Goal: Check status: Check status

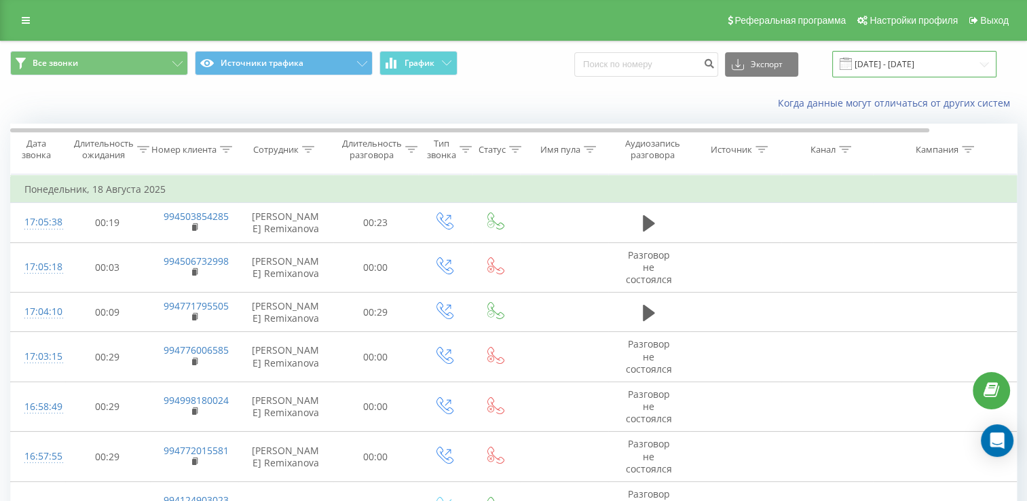
click at [872, 71] on input "[DATE] - [DATE]" at bounding box center [914, 64] width 164 height 26
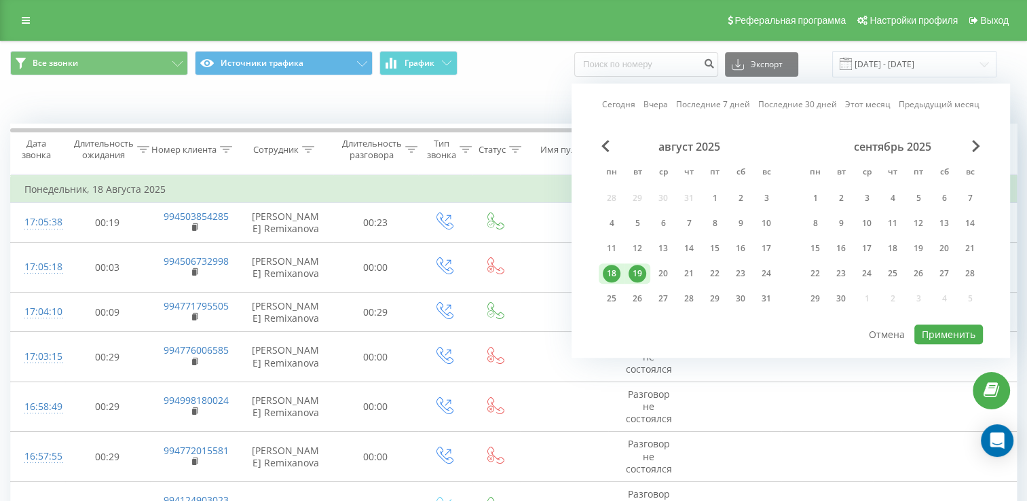
click at [633, 265] on div "19" at bounding box center [638, 274] width 18 height 18
drag, startPoint x: 661, startPoint y: 266, endPoint x: 915, endPoint y: 311, distance: 258.5
click at [661, 266] on div "20" at bounding box center [663, 274] width 18 height 18
click at [975, 324] on button "Применить" at bounding box center [948, 334] width 69 height 20
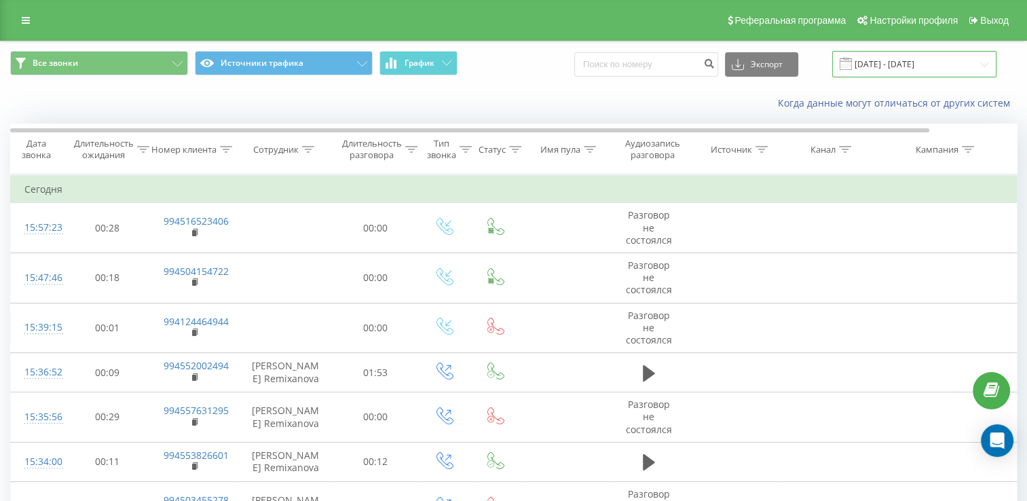
click at [895, 68] on input "[DATE] - [DATE]" at bounding box center [914, 64] width 164 height 26
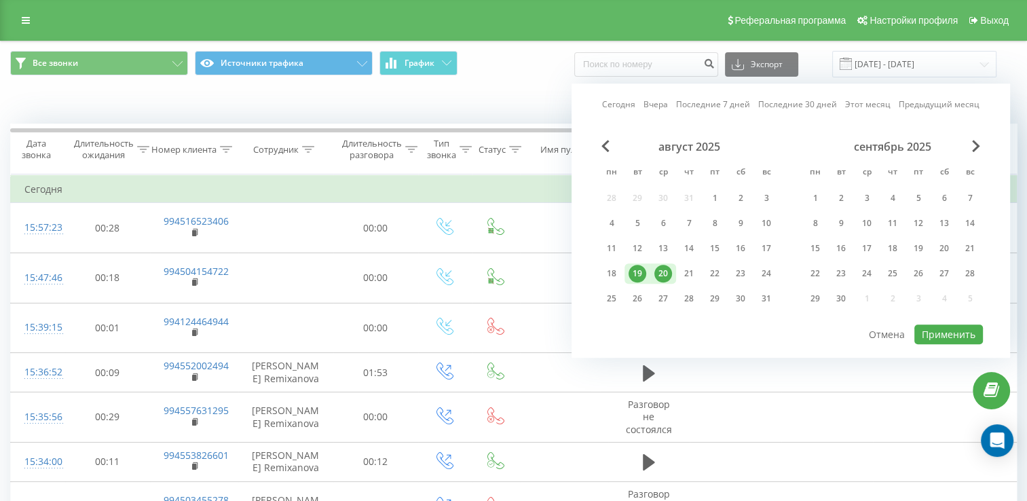
click at [637, 270] on div "19" at bounding box center [638, 274] width 18 height 18
click at [949, 332] on button "Применить" at bounding box center [948, 334] width 69 height 20
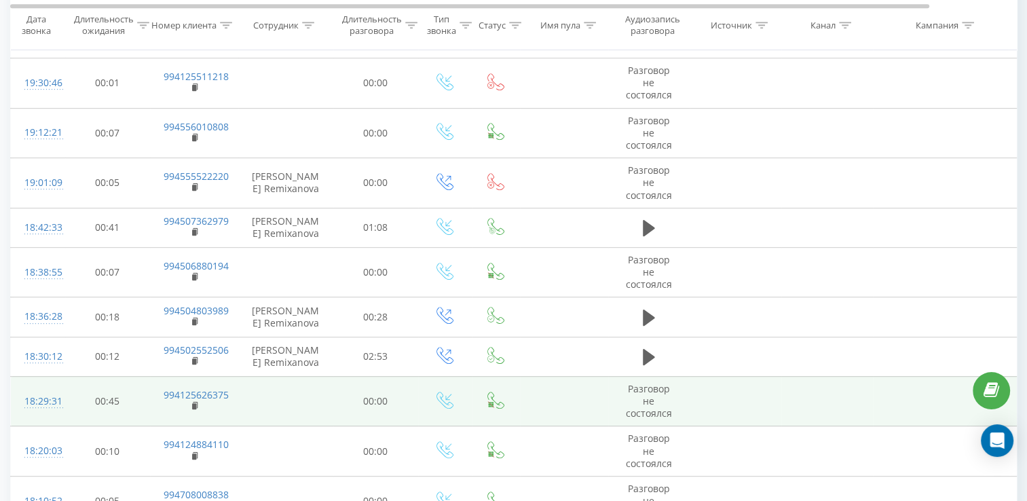
scroll to position [645, 0]
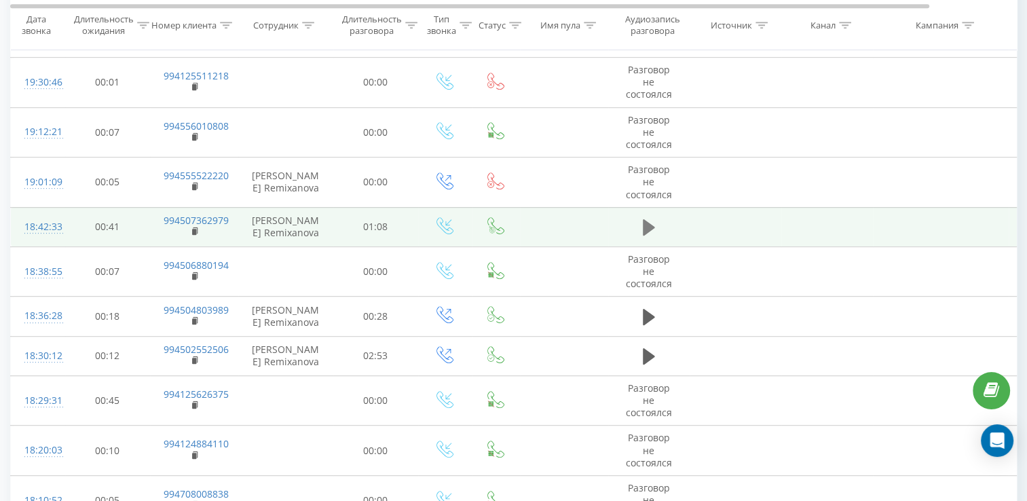
click at [652, 231] on icon at bounding box center [649, 227] width 12 height 19
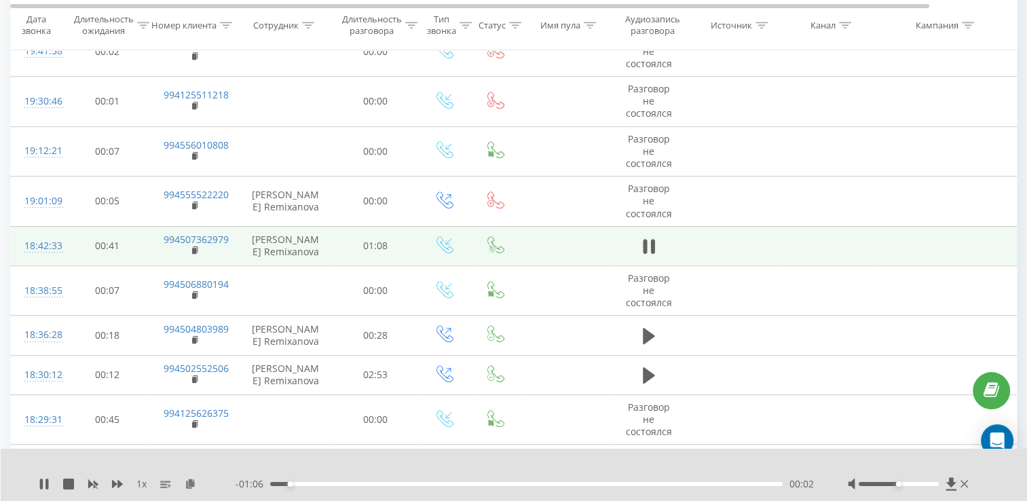
scroll to position [625, 0]
click at [277, 482] on div "00:00" at bounding box center [526, 484] width 513 height 4
click at [906, 485] on div at bounding box center [899, 484] width 80 height 4
drag, startPoint x: 906, startPoint y: 485, endPoint x: 971, endPoint y: 485, distance: 65.9
click at [971, 485] on div "1 x - 01:05 00:03 00:03" at bounding box center [514, 475] width 1027 height 52
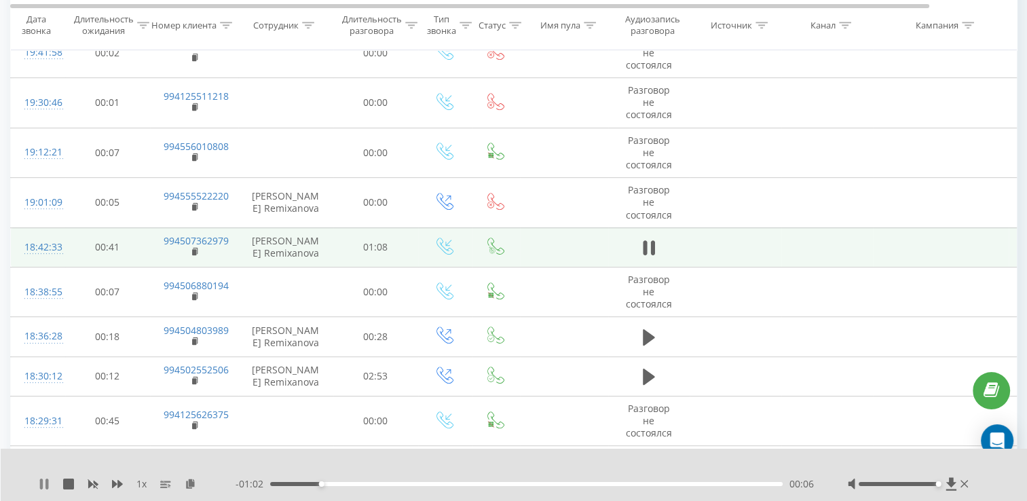
click at [47, 480] on icon at bounding box center [46, 484] width 3 height 11
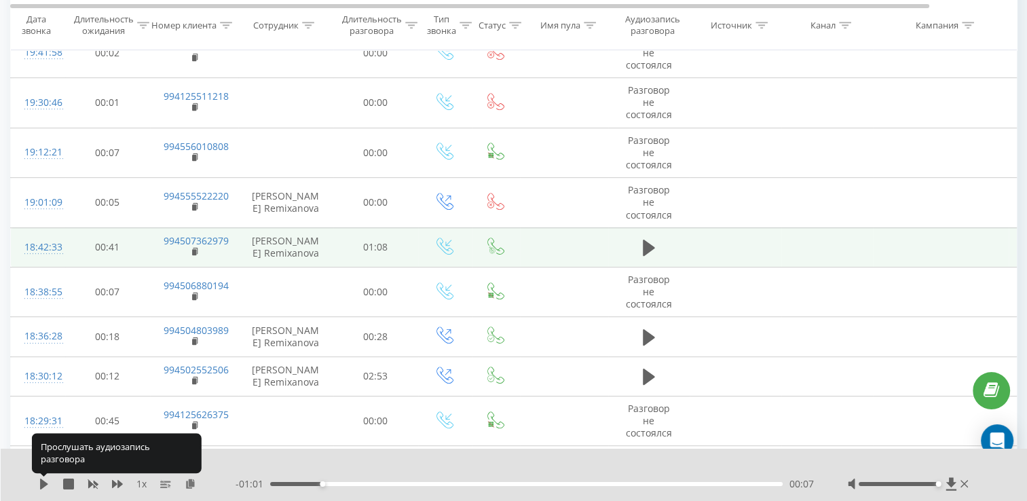
click at [47, 480] on icon at bounding box center [44, 484] width 11 height 11
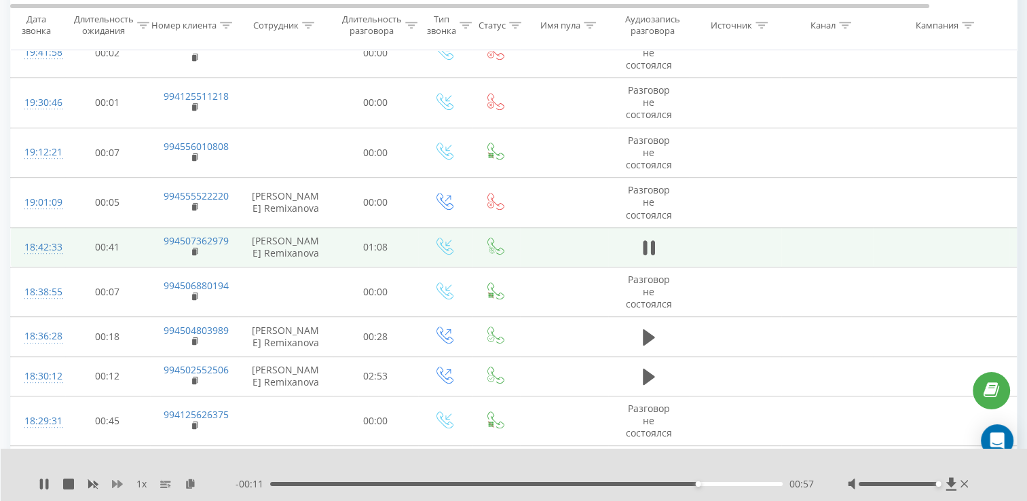
click at [121, 481] on icon at bounding box center [117, 484] width 11 height 11
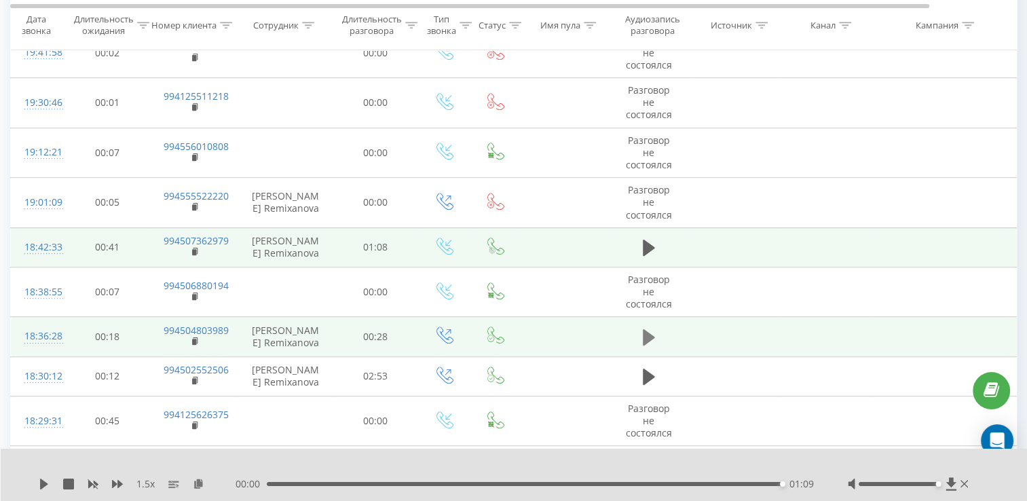
click at [646, 329] on icon at bounding box center [649, 337] width 12 height 16
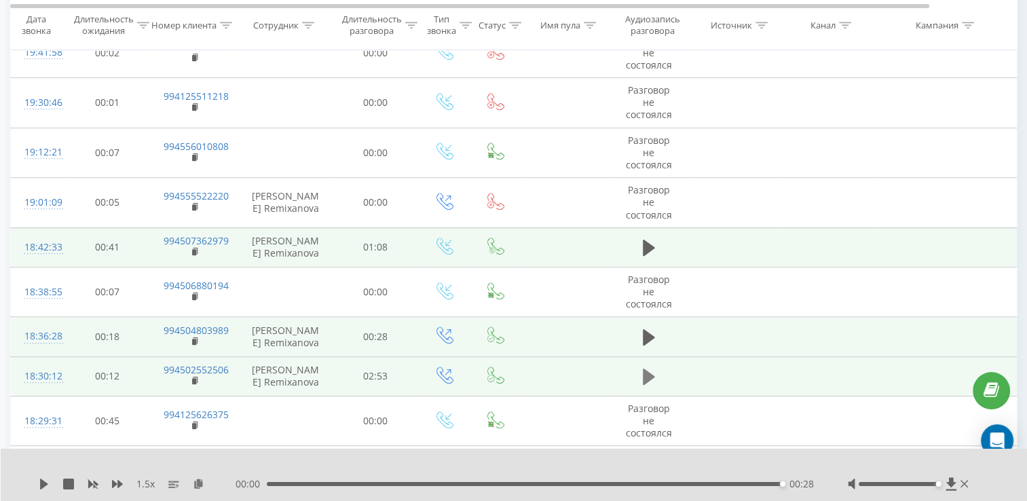
click at [658, 371] on button at bounding box center [649, 377] width 20 height 20
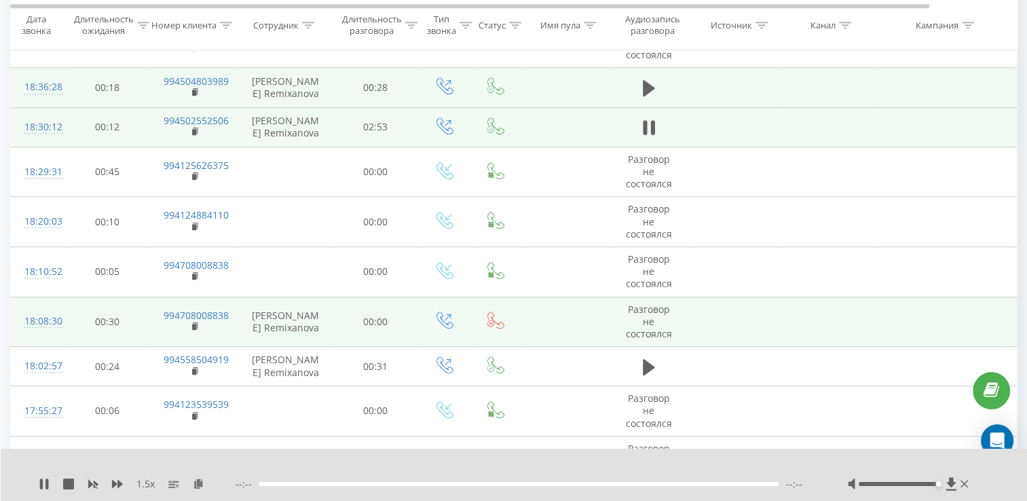
scroll to position [896, 0]
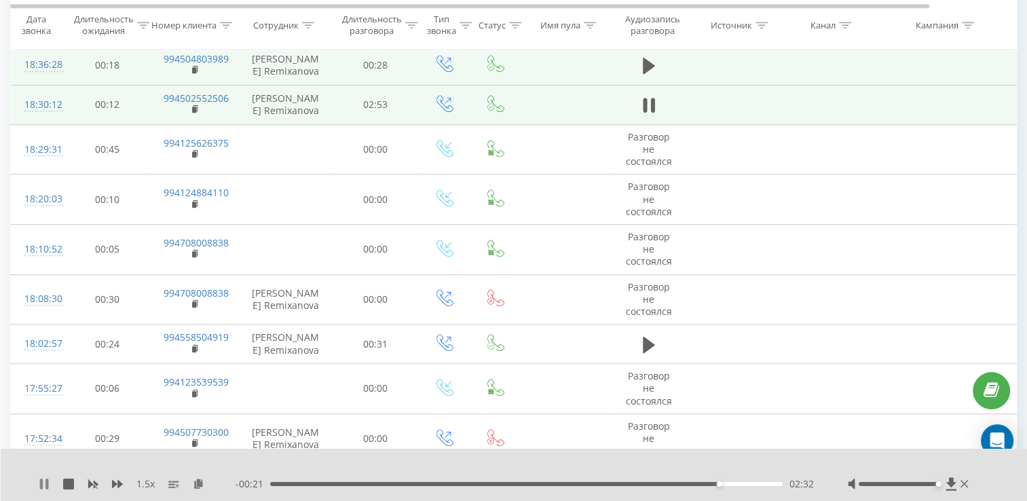
click at [41, 489] on icon at bounding box center [41, 484] width 3 height 11
click at [55, 484] on div "1.5 x" at bounding box center [137, 484] width 197 height 14
click at [45, 484] on icon at bounding box center [44, 484] width 8 height 11
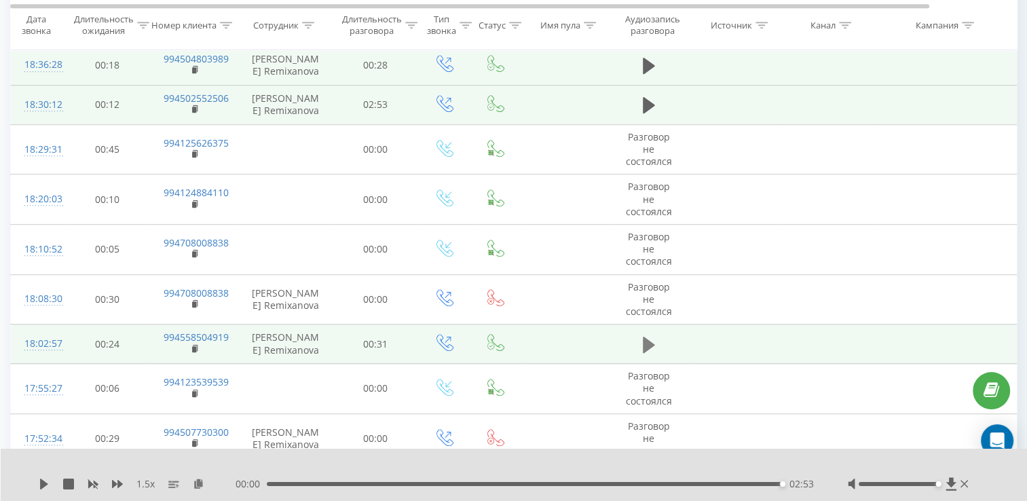
click at [654, 340] on button at bounding box center [649, 345] width 20 height 20
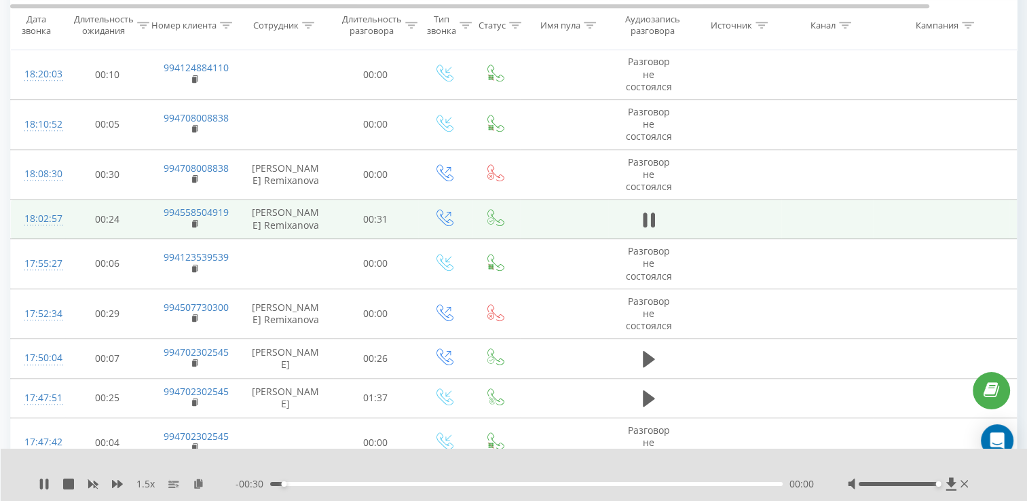
scroll to position [1100, 0]
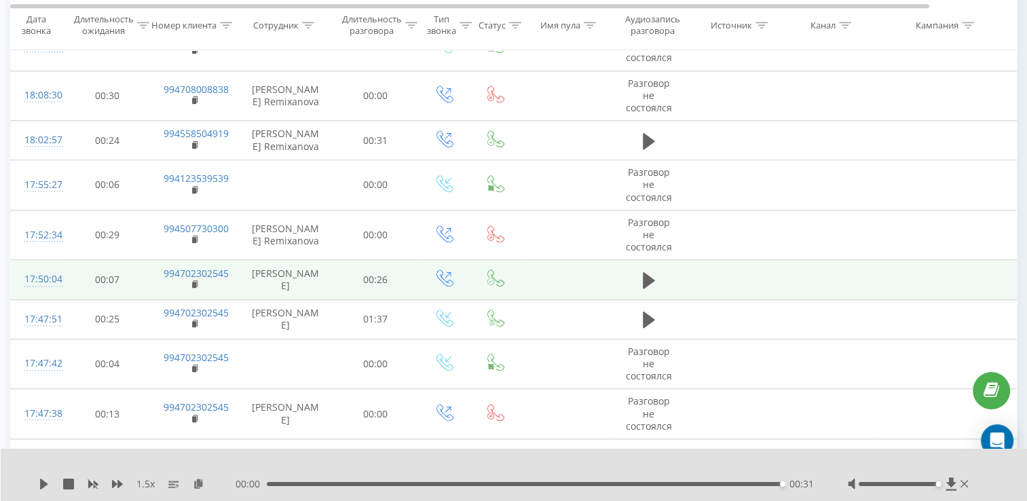
click at [628, 284] on td at bounding box center [648, 279] width 81 height 39
click at [644, 277] on icon at bounding box center [649, 280] width 12 height 16
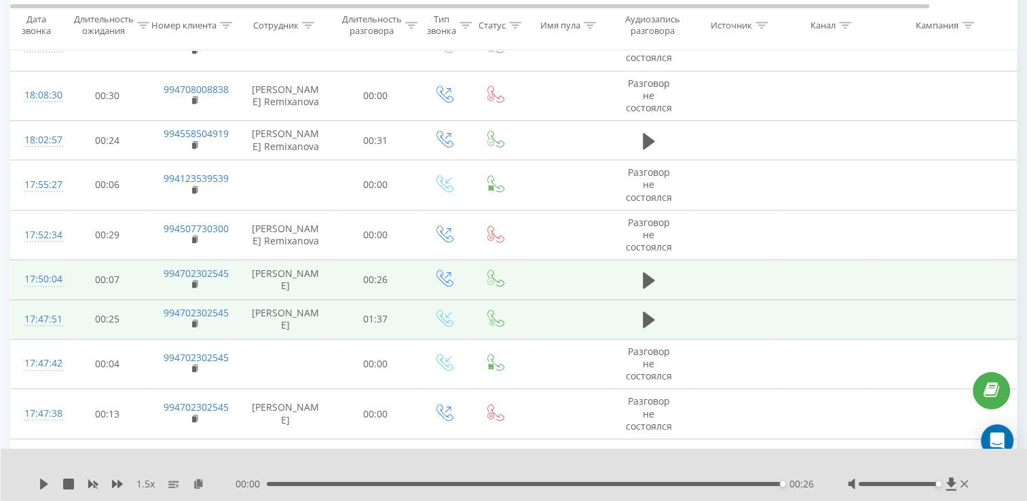
click at [662, 314] on td at bounding box center [648, 318] width 81 height 39
click at [652, 316] on icon at bounding box center [649, 320] width 12 height 16
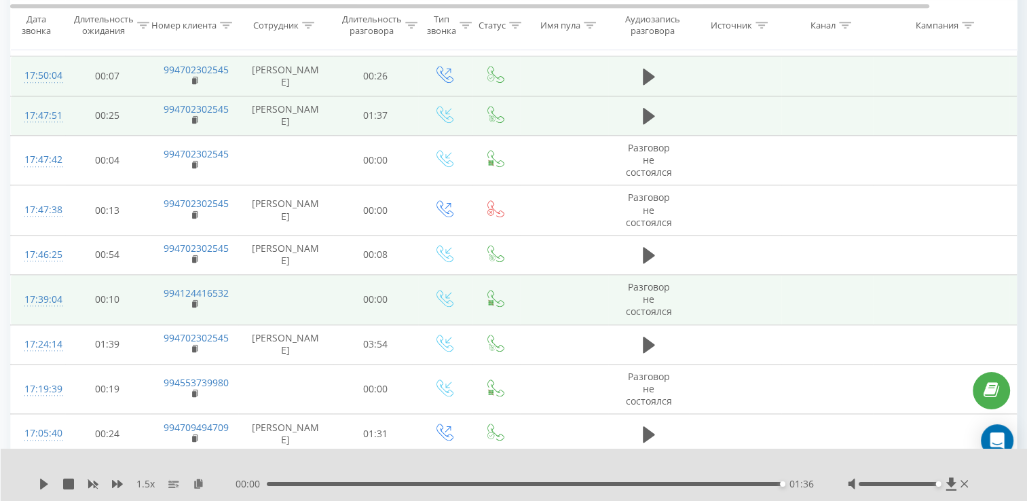
scroll to position [1371, 0]
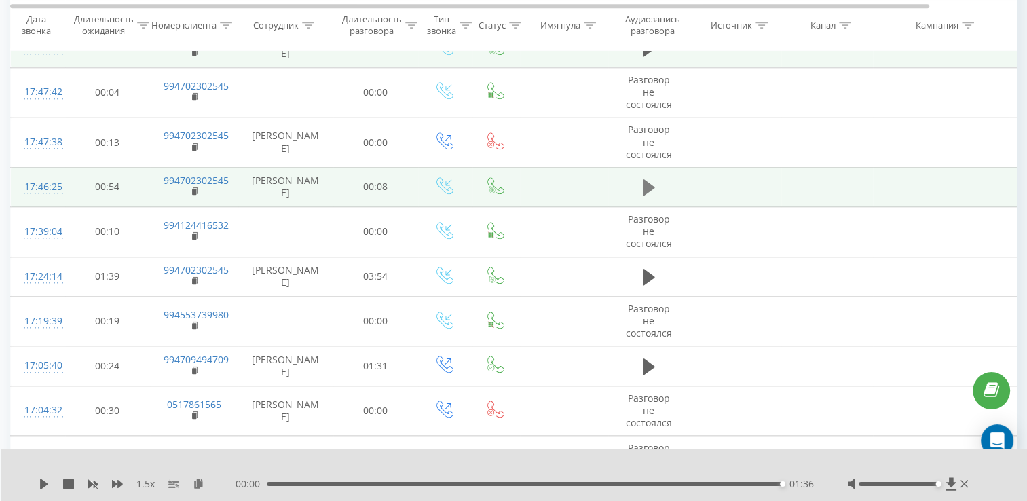
click at [647, 183] on icon at bounding box center [649, 187] width 12 height 16
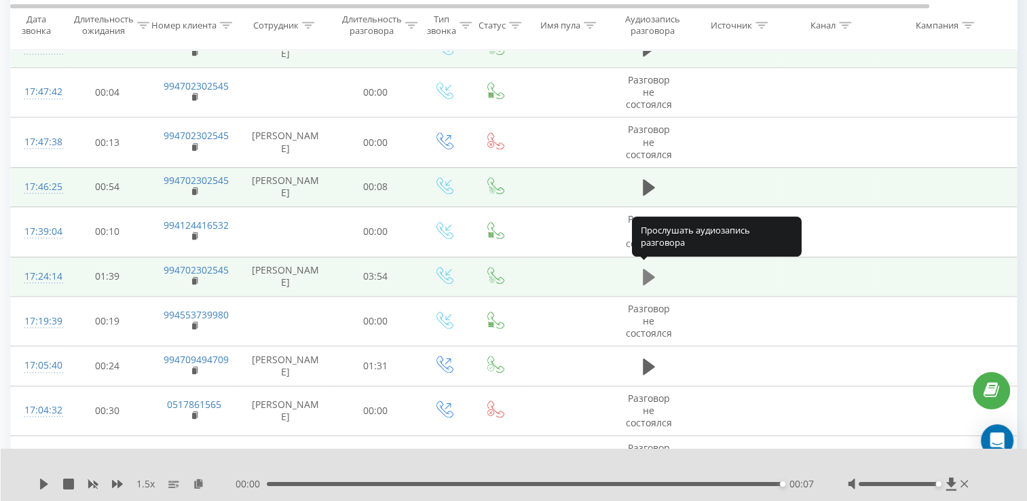
click at [641, 267] on button at bounding box center [649, 277] width 20 height 20
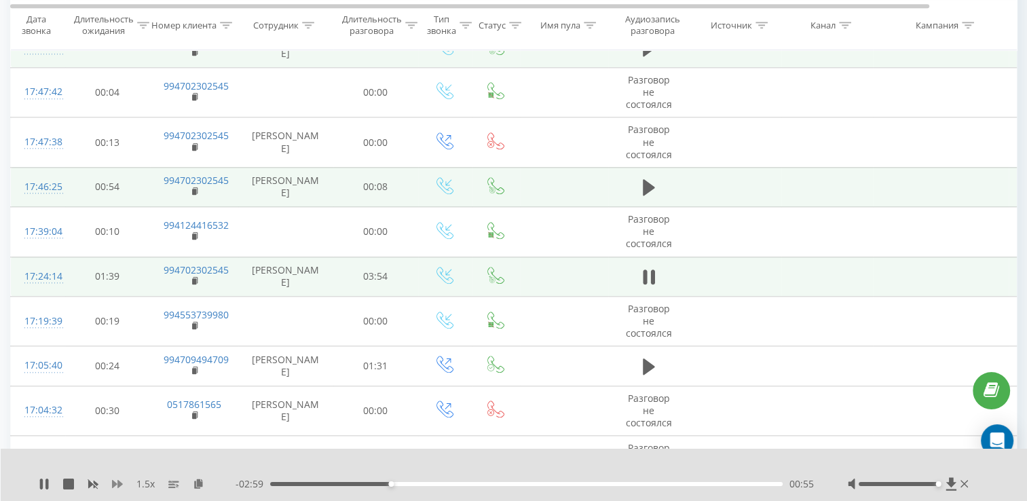
click at [113, 489] on icon at bounding box center [117, 484] width 11 height 11
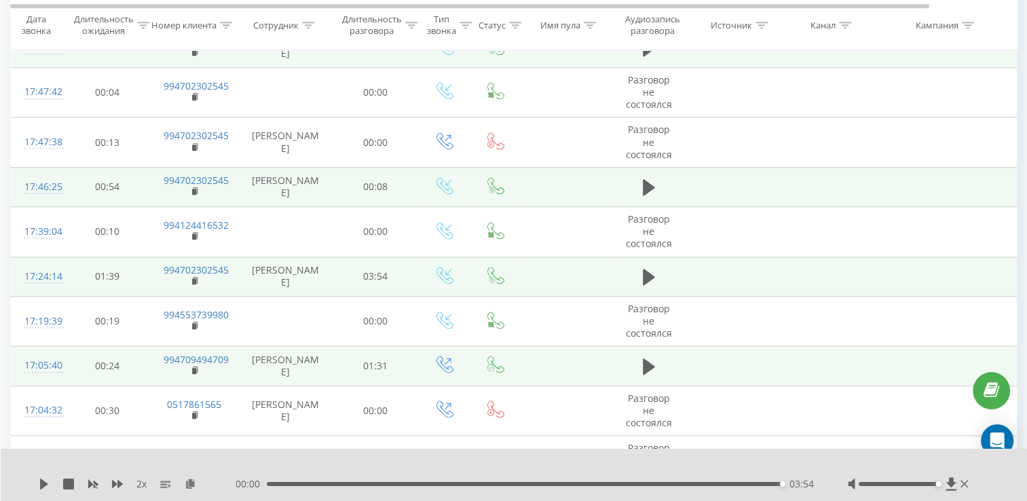
click at [629, 354] on td at bounding box center [648, 365] width 81 height 39
click at [635, 357] on td at bounding box center [648, 365] width 81 height 39
click at [648, 363] on icon at bounding box center [649, 366] width 12 height 16
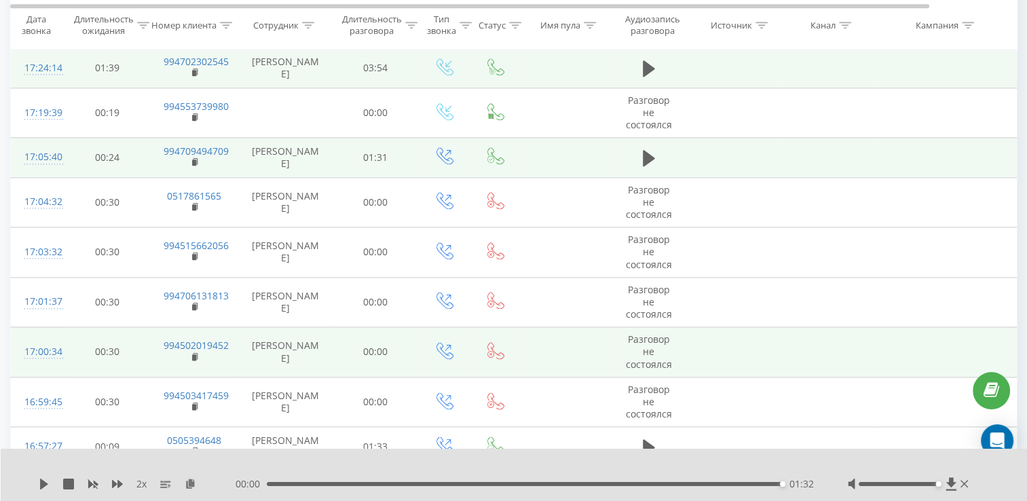
scroll to position [1711, 0]
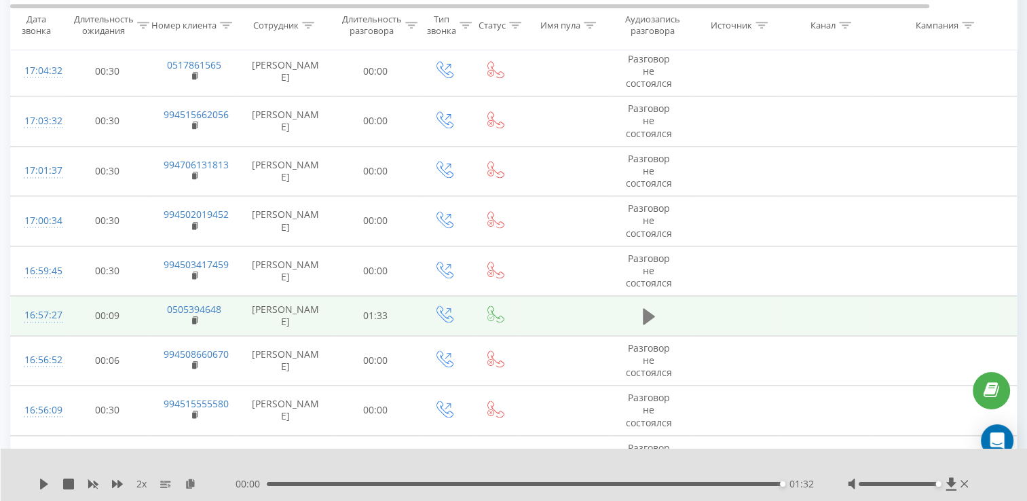
click at [645, 314] on icon at bounding box center [649, 316] width 12 height 16
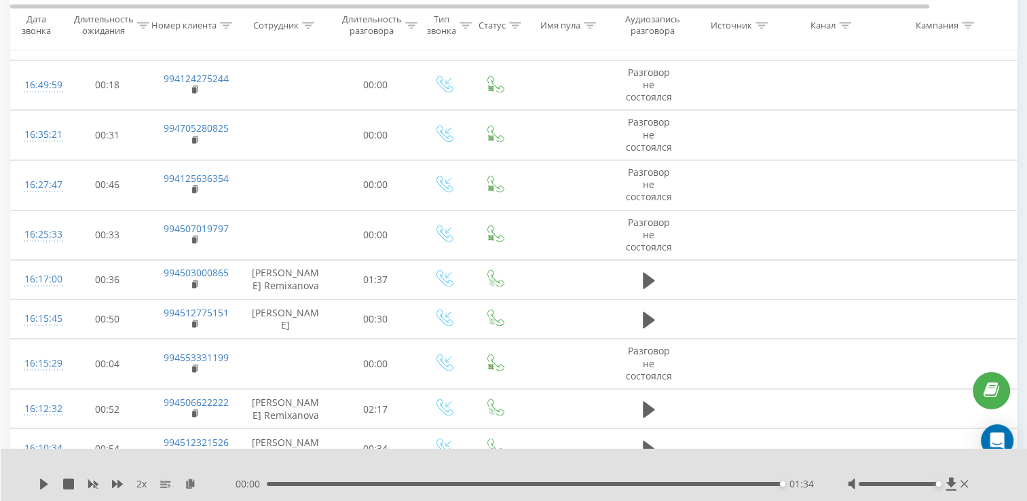
scroll to position [2186, 0]
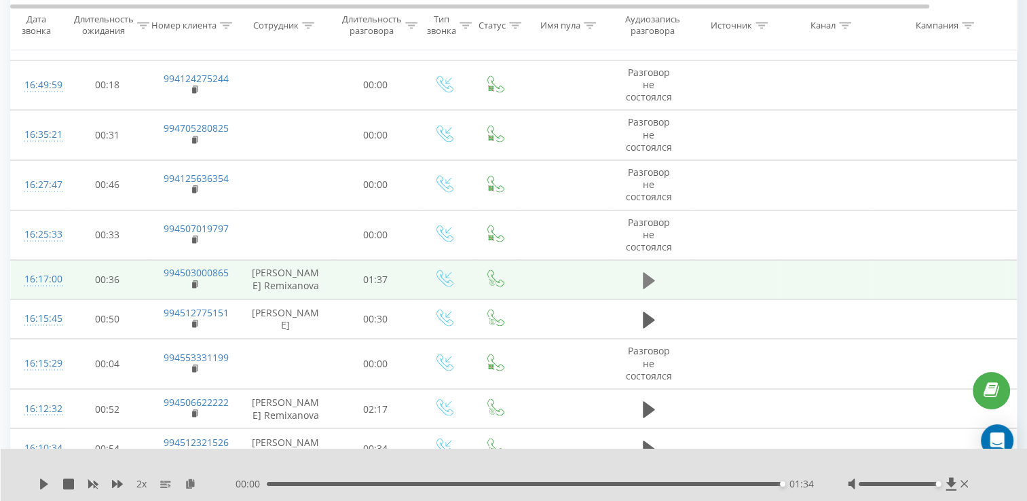
click at [653, 276] on icon at bounding box center [649, 280] width 12 height 19
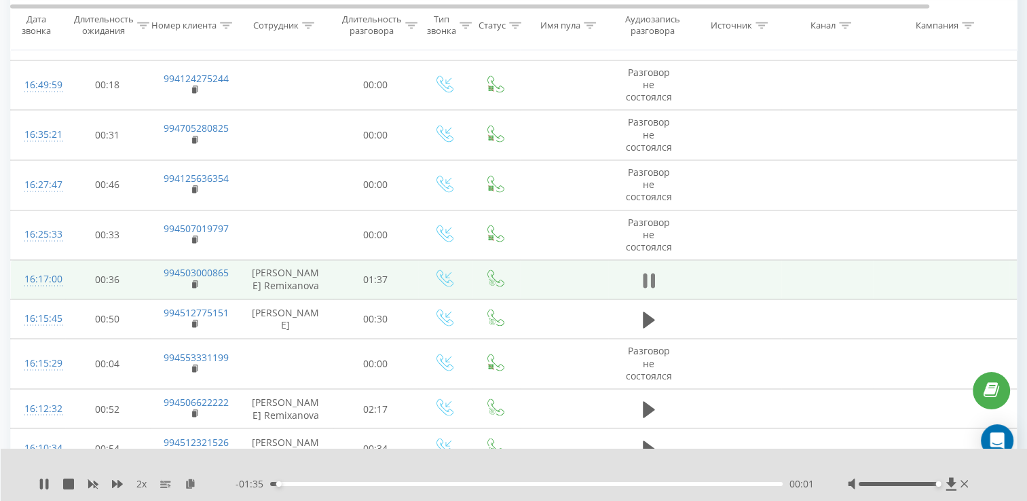
click at [648, 273] on icon at bounding box center [649, 280] width 12 height 19
click at [646, 272] on icon at bounding box center [649, 280] width 12 height 16
click at [646, 273] on icon at bounding box center [645, 280] width 4 height 15
click at [651, 271] on icon at bounding box center [649, 280] width 12 height 19
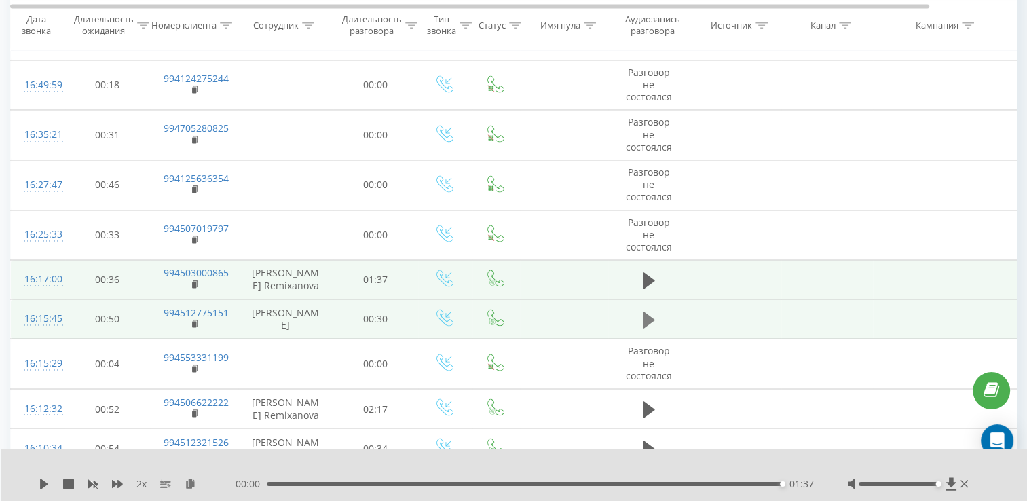
click at [643, 312] on icon at bounding box center [649, 320] width 12 height 16
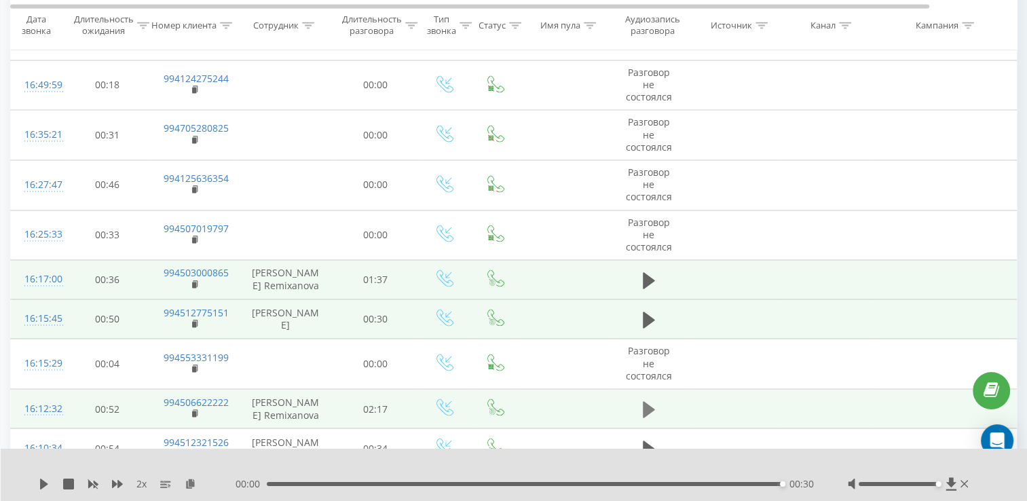
click at [649, 401] on icon at bounding box center [649, 409] width 12 height 16
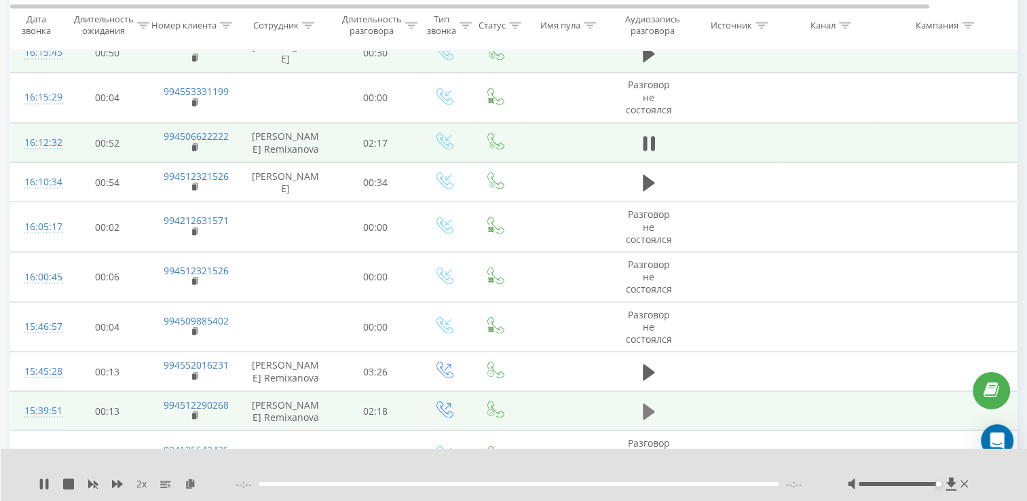
scroll to position [2458, 0]
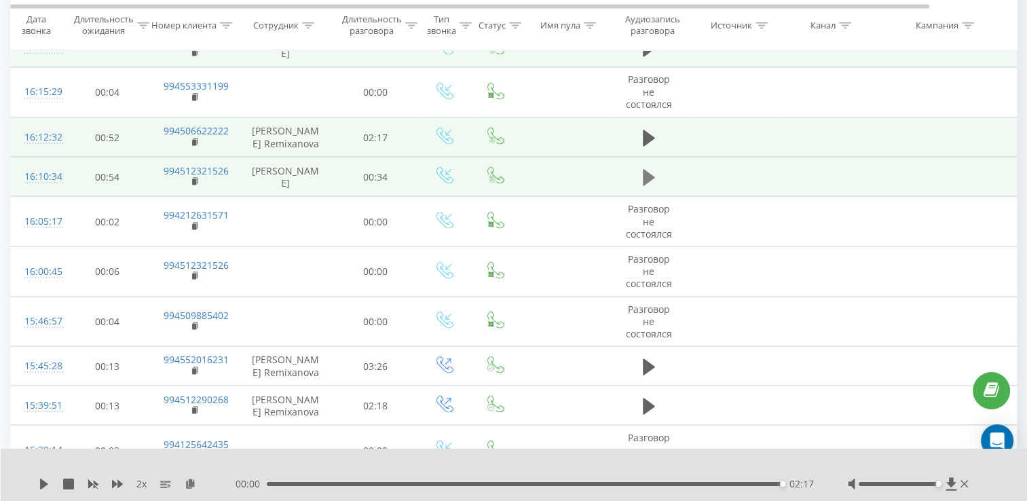
click at [639, 172] on button at bounding box center [649, 177] width 20 height 20
click at [644, 170] on icon at bounding box center [645, 177] width 4 height 15
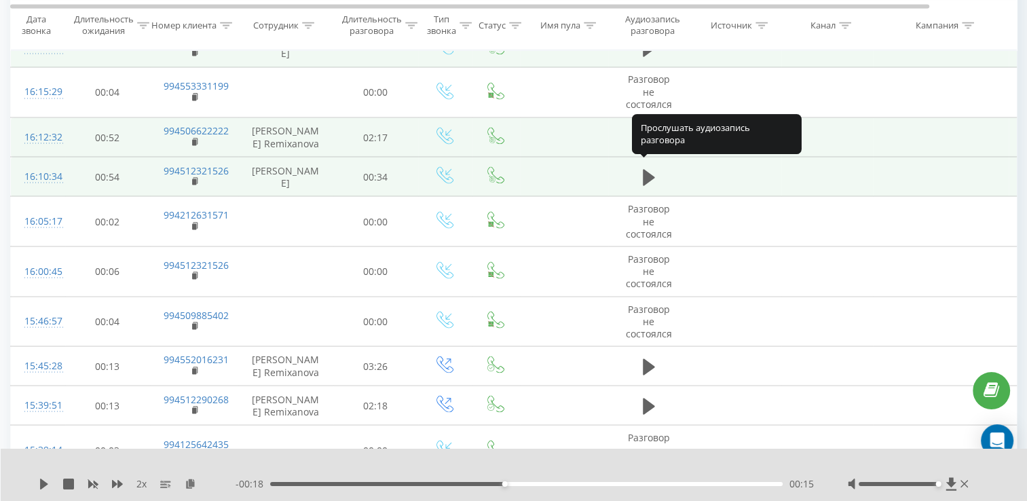
click at [644, 169] on icon at bounding box center [649, 177] width 12 height 16
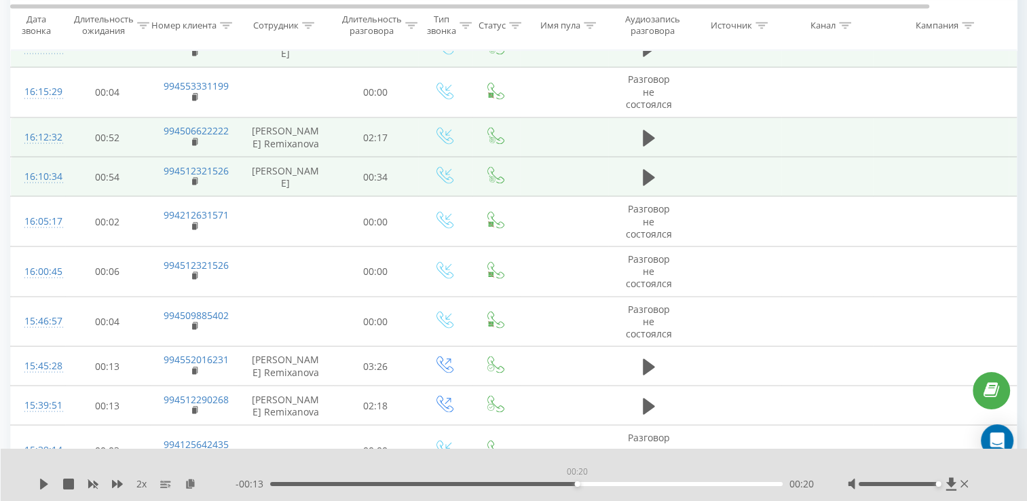
click at [576, 484] on div "00:20" at bounding box center [526, 484] width 513 height 4
click at [43, 485] on icon at bounding box center [44, 484] width 8 height 11
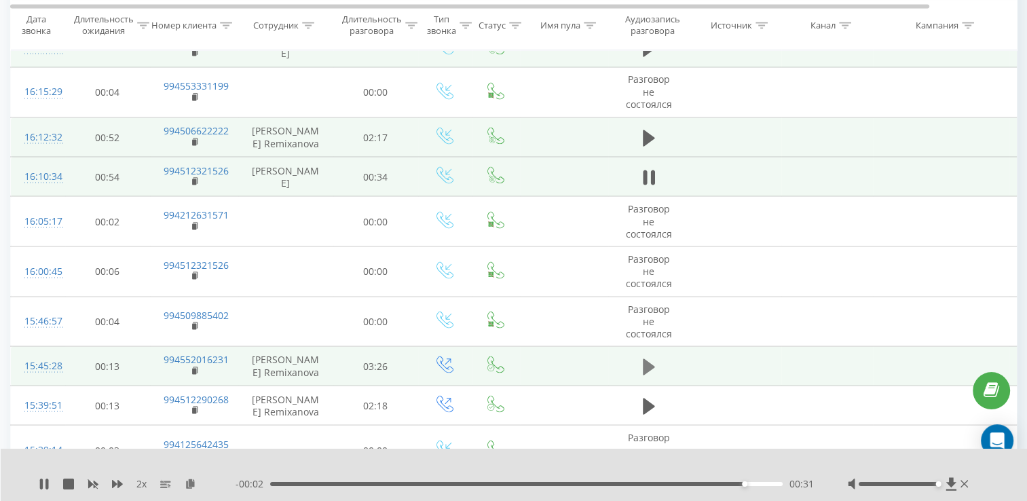
click at [640, 356] on button at bounding box center [649, 366] width 20 height 20
click at [46, 479] on icon at bounding box center [44, 484] width 11 height 11
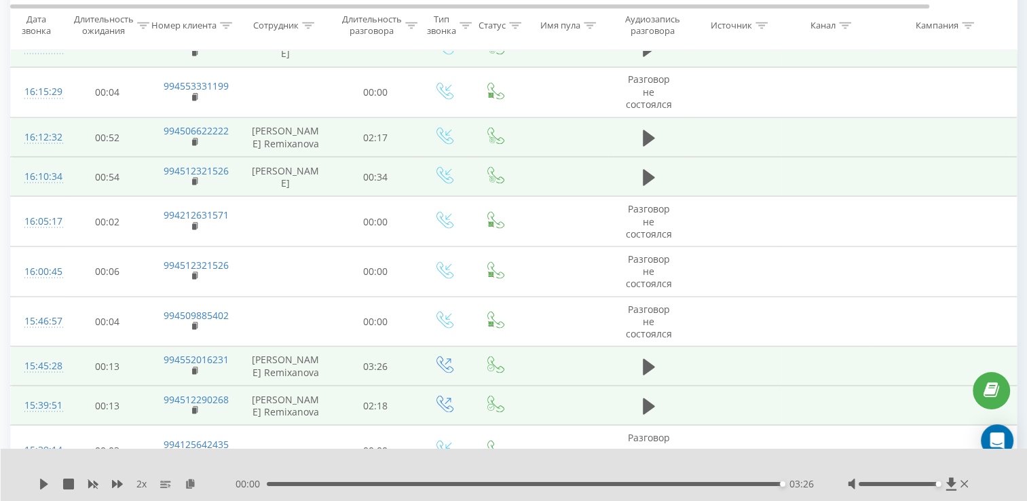
click at [641, 409] on span at bounding box center [649, 411] width 20 height 13
click at [648, 398] on icon at bounding box center [649, 406] width 12 height 16
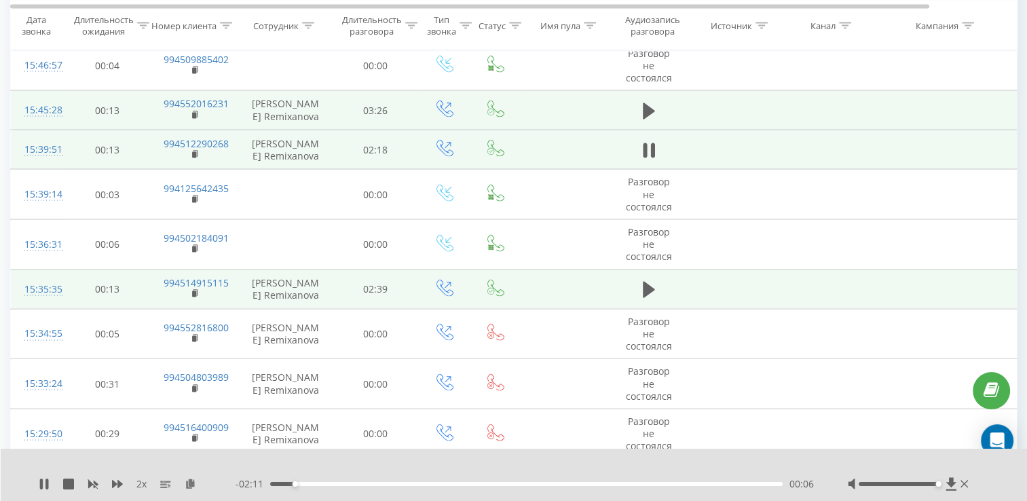
scroll to position [2729, 0]
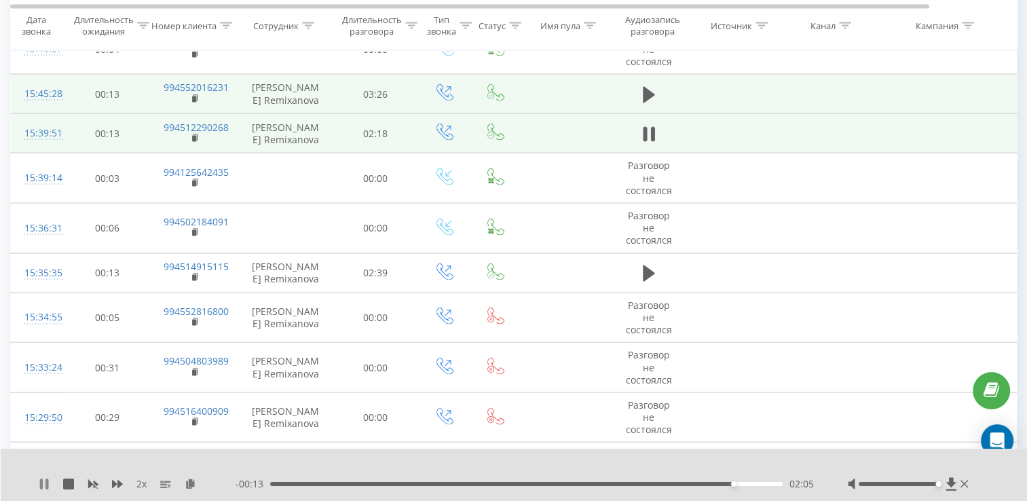
click at [48, 482] on icon at bounding box center [46, 484] width 3 height 11
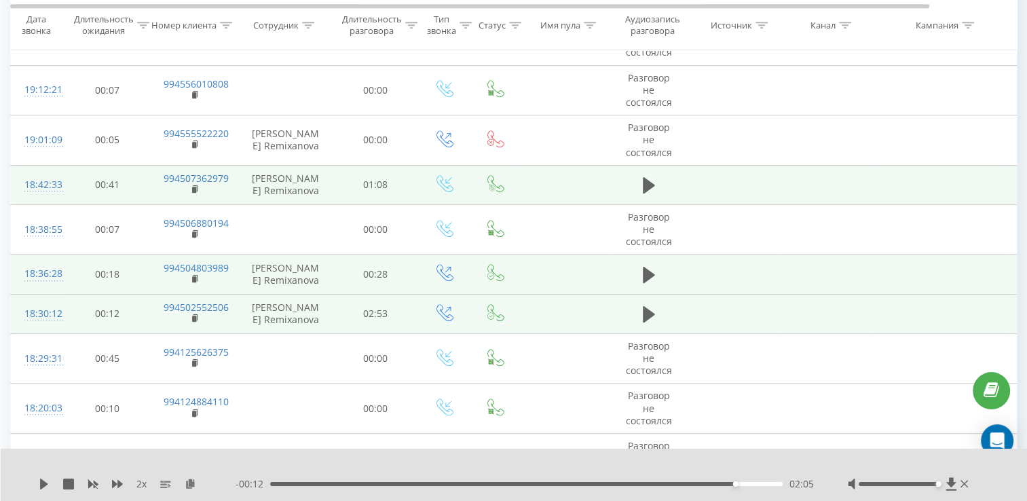
scroll to position [0, 0]
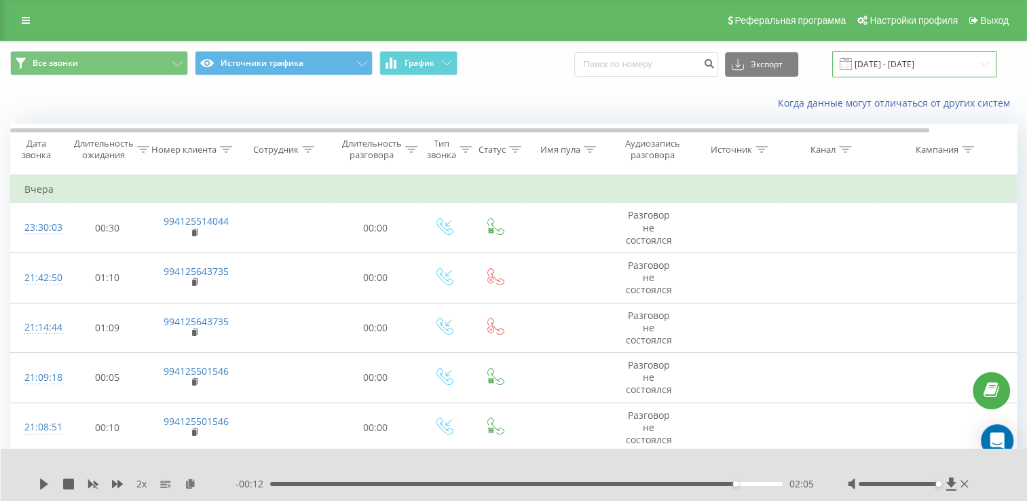
click at [953, 61] on input "[DATE] - [DATE]" at bounding box center [914, 64] width 164 height 26
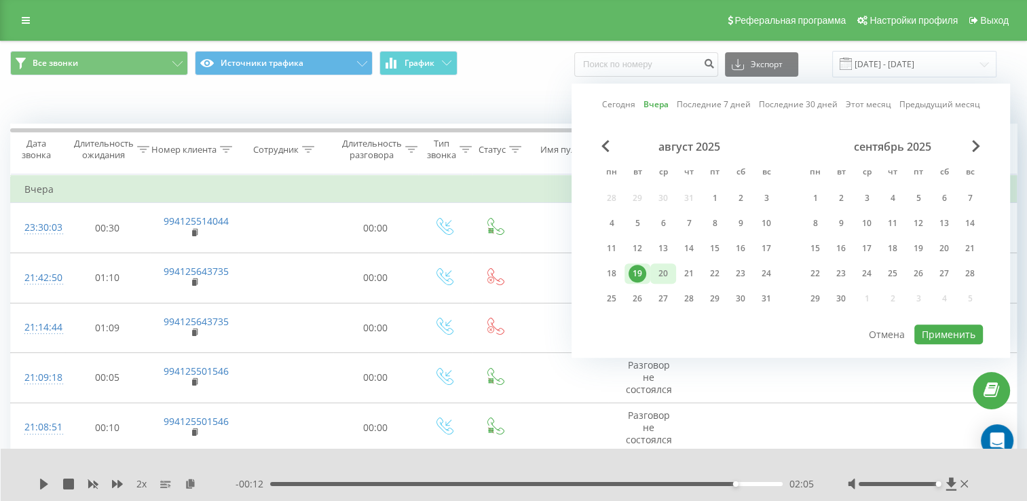
click at [659, 267] on div "20" at bounding box center [663, 274] width 18 height 18
click at [942, 325] on button "Применить" at bounding box center [948, 334] width 69 height 20
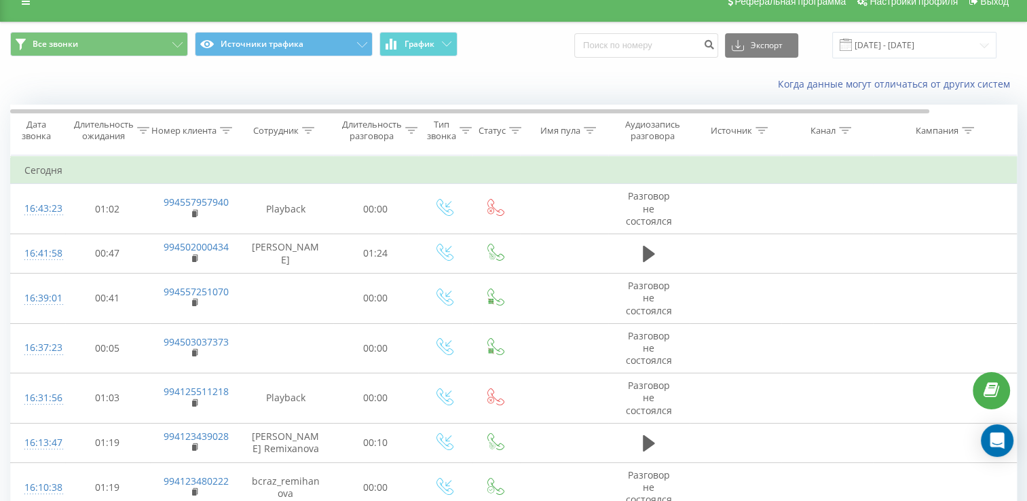
scroll to position [19, 0]
click at [912, 37] on input "[DATE] - [DATE]" at bounding box center [914, 45] width 164 height 26
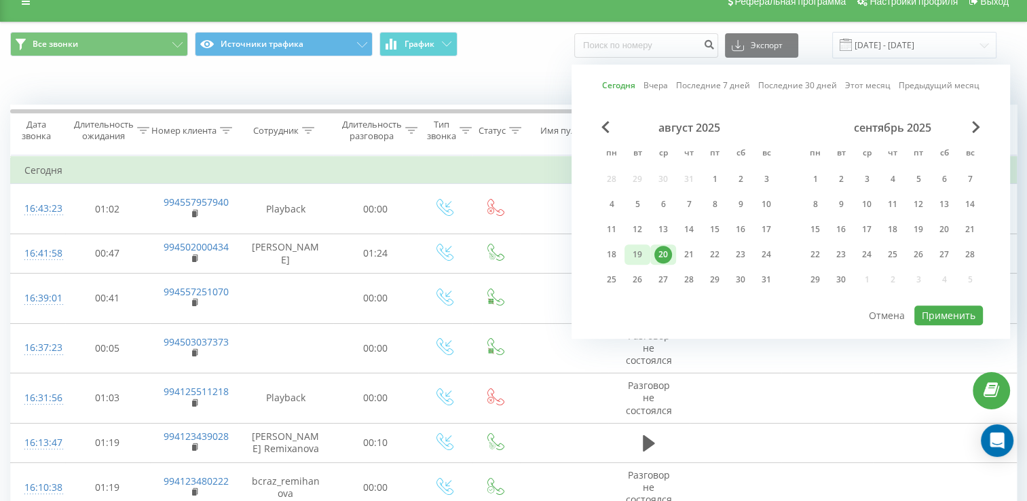
click at [646, 246] on div "19" at bounding box center [638, 255] width 18 height 18
click at [661, 252] on div "20" at bounding box center [663, 255] width 18 height 18
drag, startPoint x: 635, startPoint y: 248, endPoint x: 853, endPoint y: 296, distance: 222.4
click at [645, 248] on div "19" at bounding box center [638, 255] width 18 height 18
click at [663, 250] on div "20" at bounding box center [663, 255] width 18 height 18
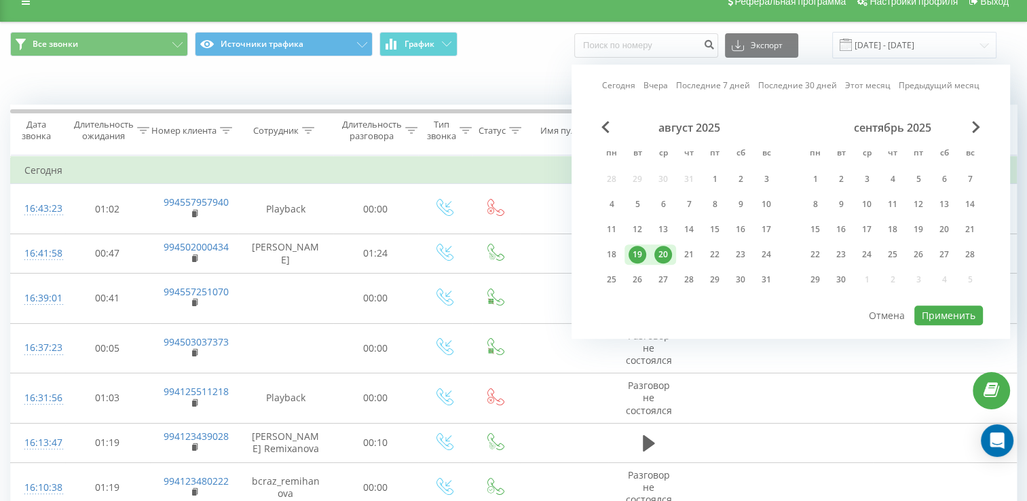
click at [663, 250] on div "20" at bounding box center [663, 255] width 18 height 18
click at [953, 310] on button "Применить" at bounding box center [948, 315] width 69 height 20
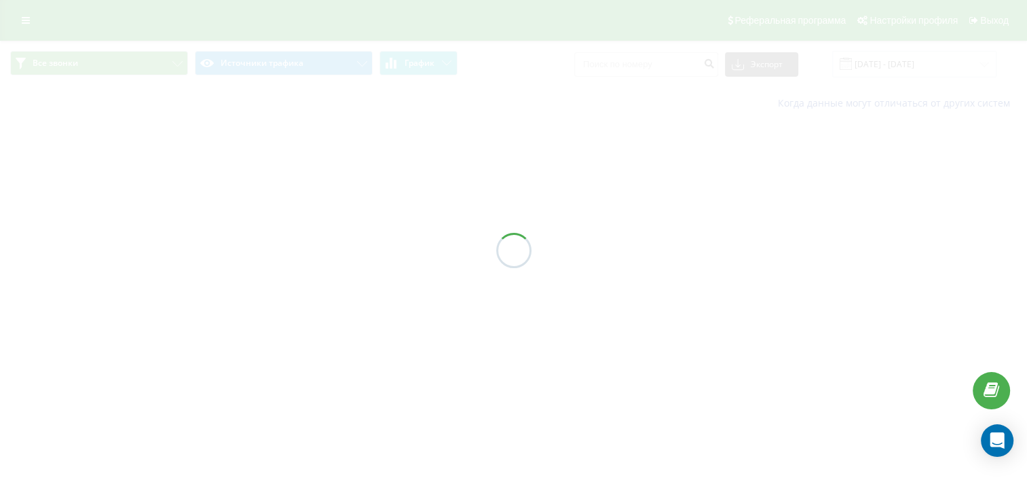
scroll to position [0, 0]
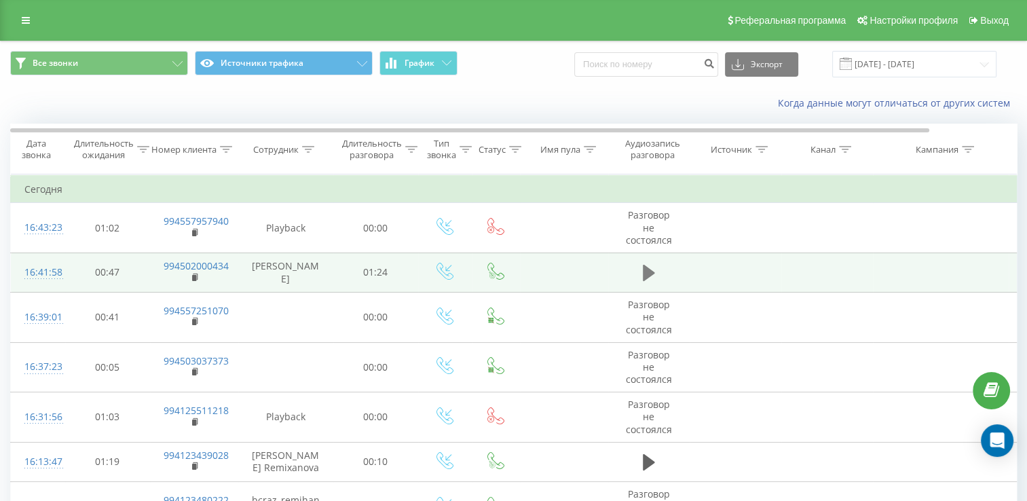
click at [653, 270] on icon at bounding box center [649, 272] width 12 height 19
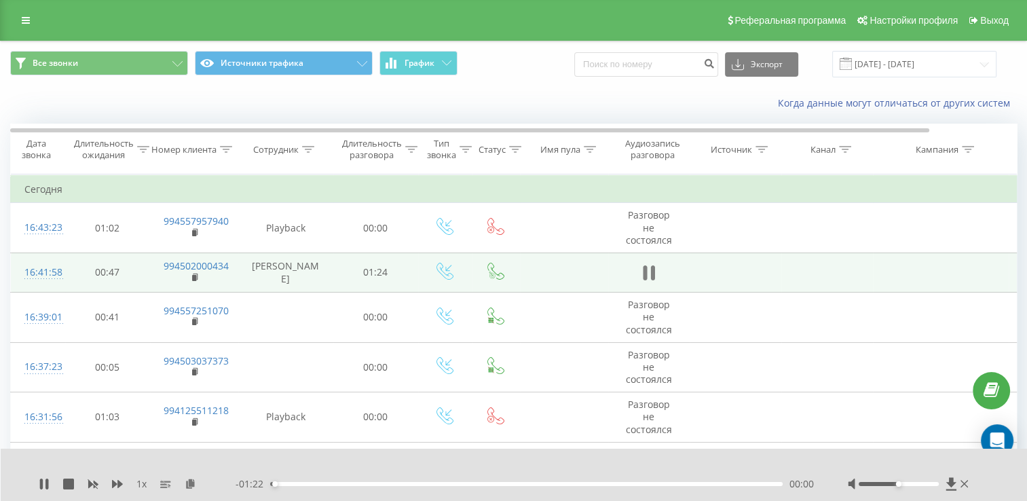
click at [647, 270] on icon at bounding box center [649, 272] width 12 height 19
click at [915, 78] on div "Все звонки Источники трафика График Экспорт .csv .xls .xlsx [DATE] - [DATE]" at bounding box center [514, 63] width 1026 height 45
click at [916, 72] on input "[DATE] - [DATE]" at bounding box center [914, 64] width 164 height 26
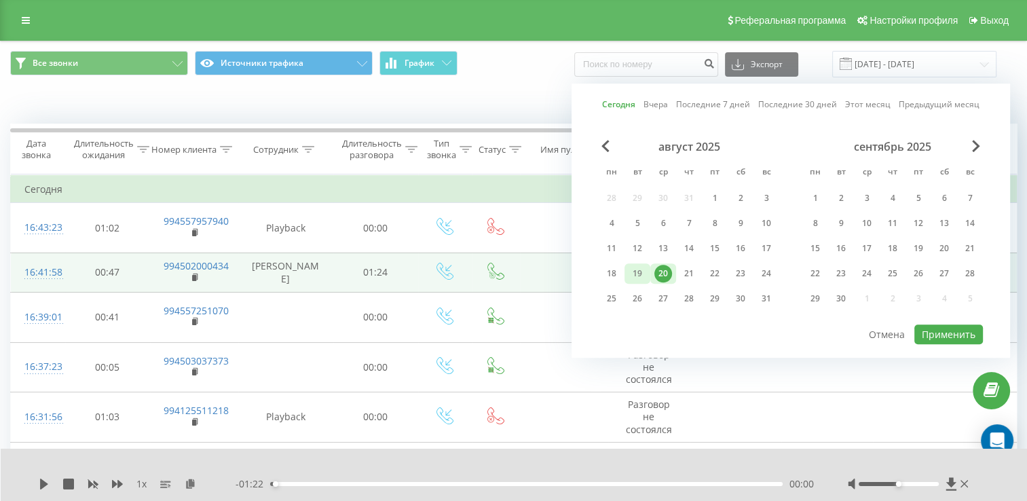
click at [640, 274] on div "19" at bounding box center [638, 274] width 18 height 18
click at [969, 335] on button "Применить" at bounding box center [948, 334] width 69 height 20
type input "[DATE] - [DATE]"
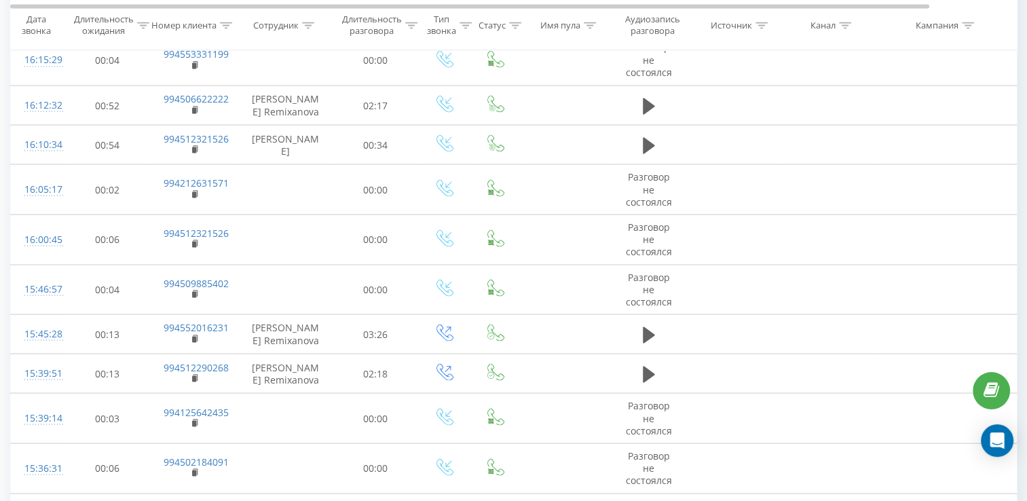
scroll to position [2512, 0]
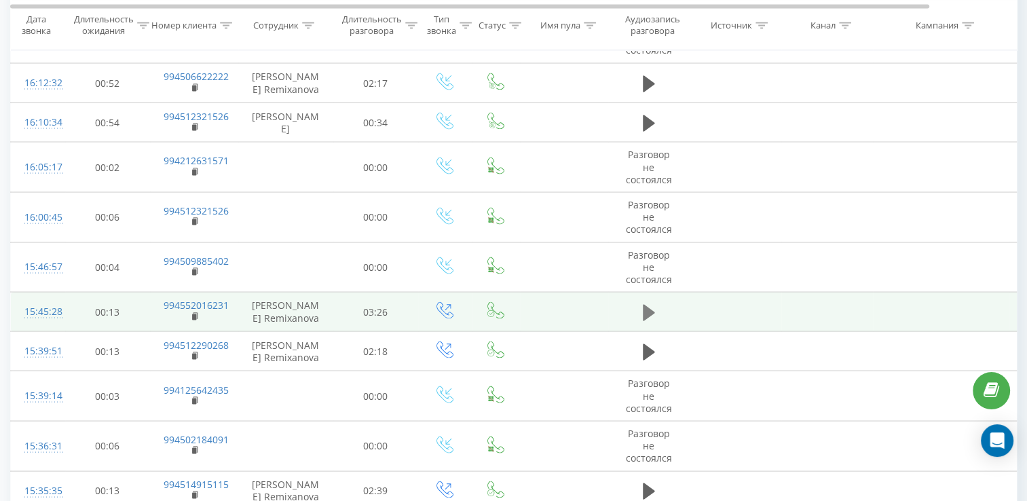
click at [651, 303] on icon at bounding box center [649, 312] width 12 height 19
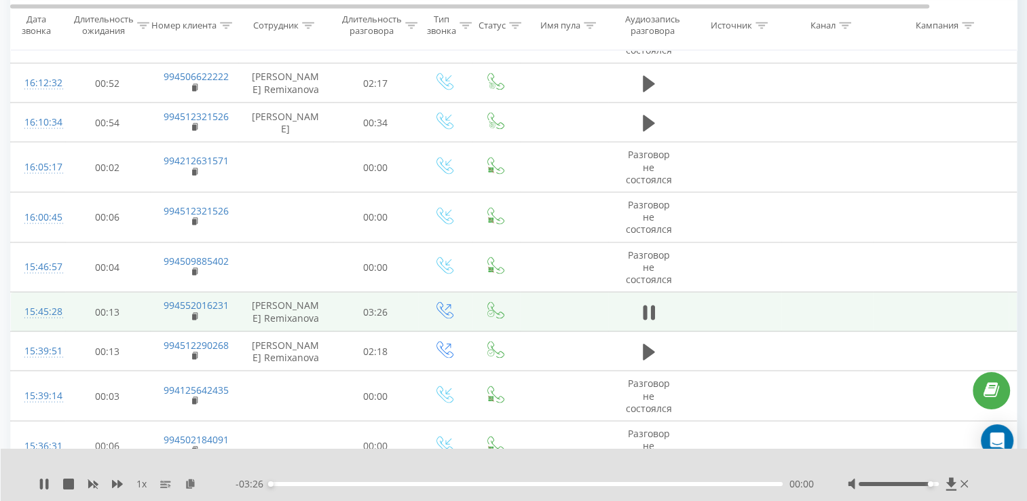
click at [932, 486] on div at bounding box center [910, 484] width 124 height 14
click at [945, 485] on div at bounding box center [910, 484] width 124 height 14
click at [939, 485] on div at bounding box center [899, 484] width 80 height 4
click at [114, 482] on icon at bounding box center [117, 484] width 11 height 8
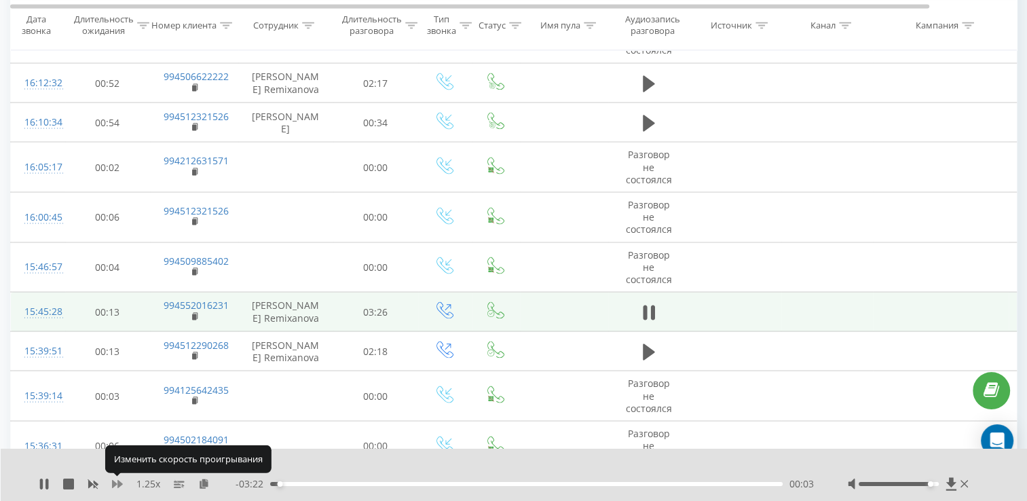
click at [114, 482] on icon at bounding box center [117, 484] width 11 height 8
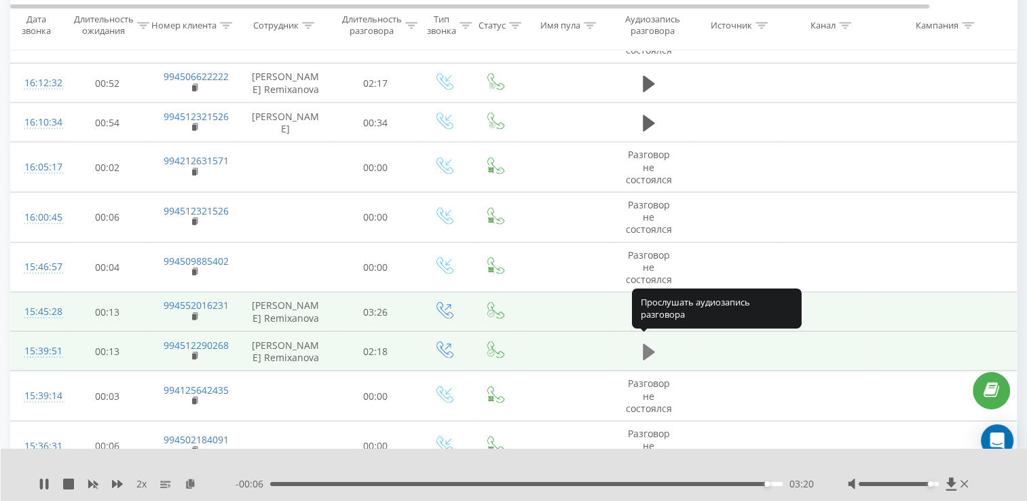
click at [639, 353] on button at bounding box center [649, 351] width 20 height 20
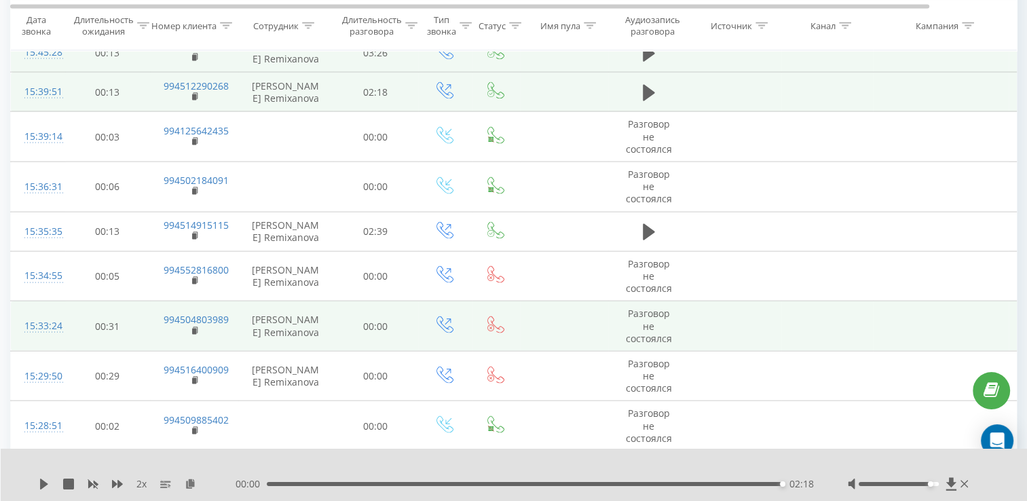
scroll to position [2783, 0]
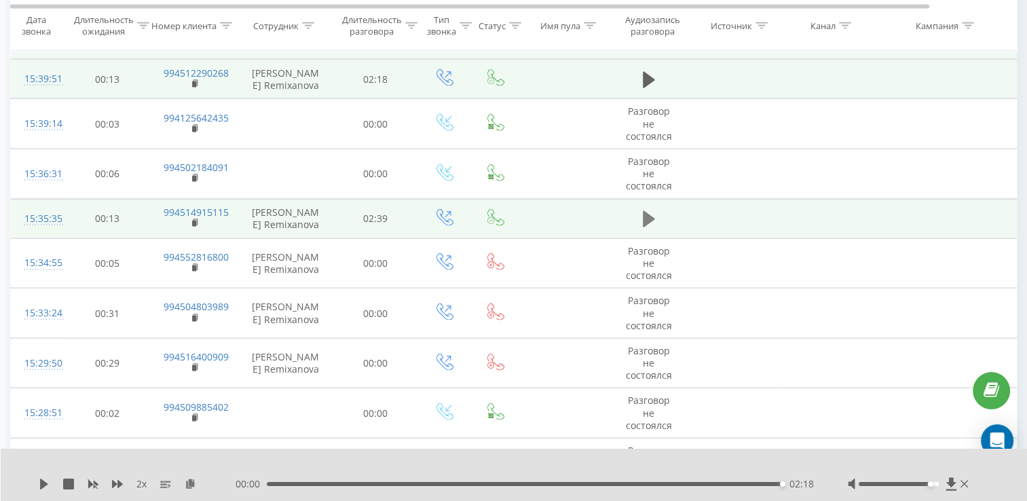
click at [639, 218] on button at bounding box center [649, 219] width 20 height 20
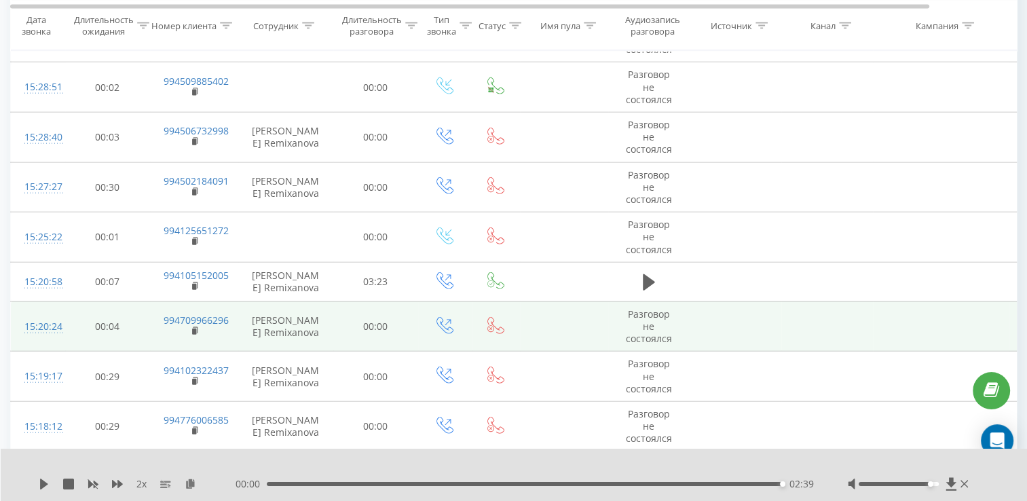
scroll to position [3123, 0]
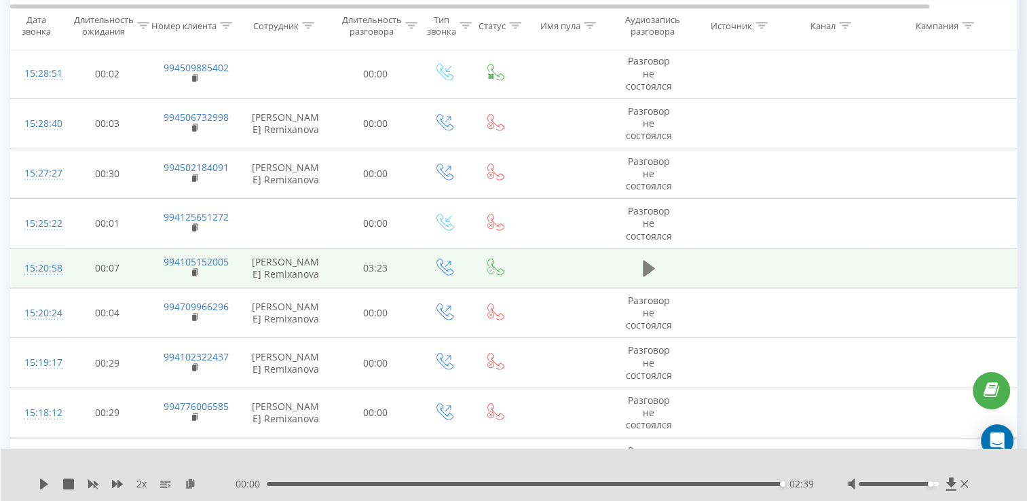
click at [651, 263] on icon at bounding box center [649, 269] width 12 height 16
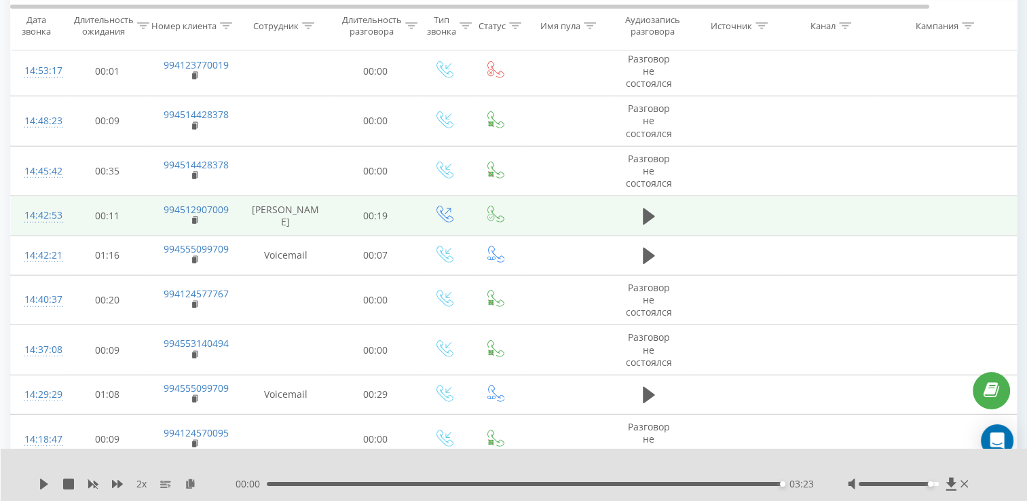
scroll to position [3666, 0]
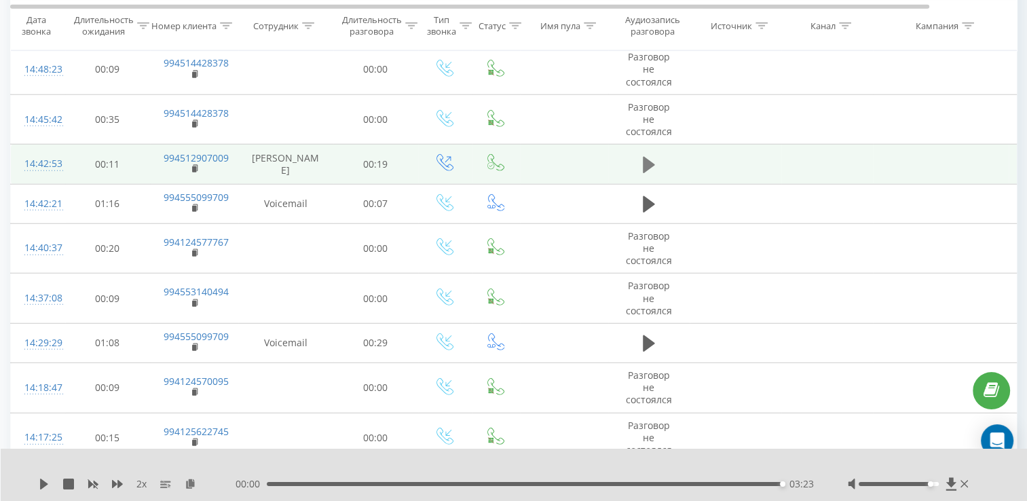
click at [651, 160] on icon at bounding box center [649, 164] width 12 height 19
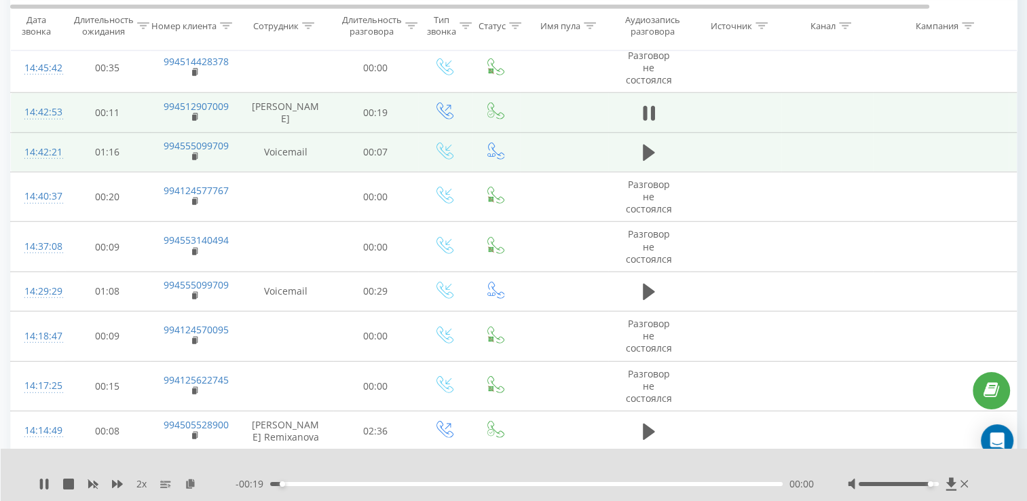
scroll to position [3734, 0]
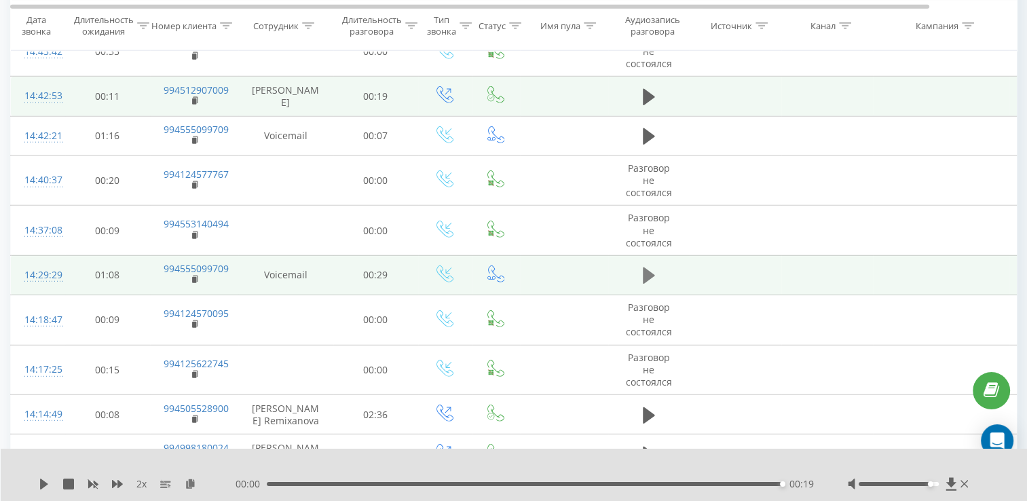
click at [642, 267] on button at bounding box center [649, 275] width 20 height 20
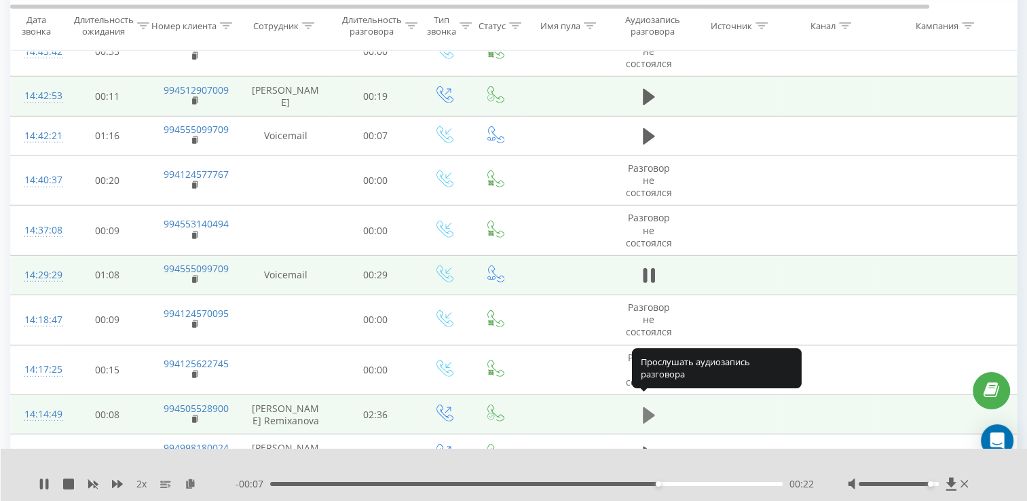
click at [654, 406] on icon at bounding box center [649, 415] width 12 height 19
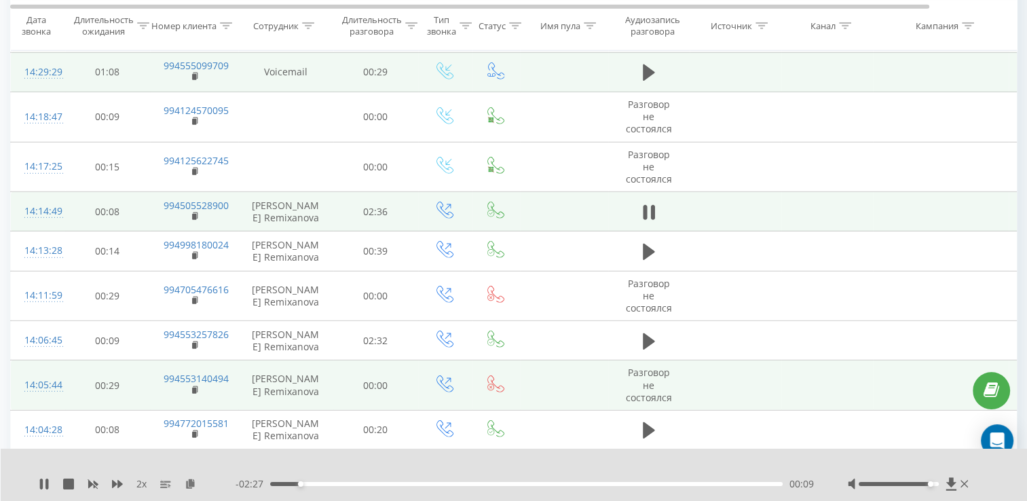
scroll to position [3937, 0]
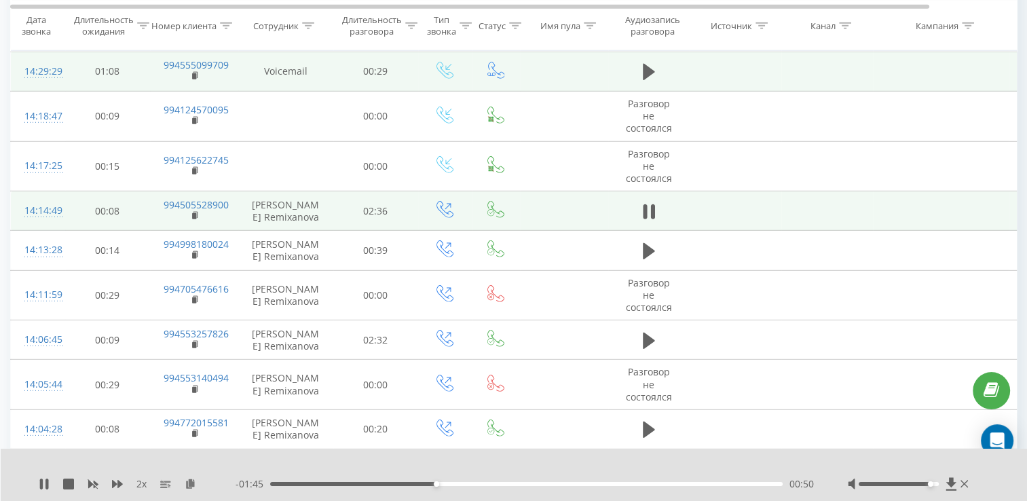
click at [662, 191] on td at bounding box center [648, 210] width 81 height 39
click at [659, 196] on td at bounding box center [648, 210] width 81 height 39
click at [637, 199] on td at bounding box center [648, 210] width 81 height 39
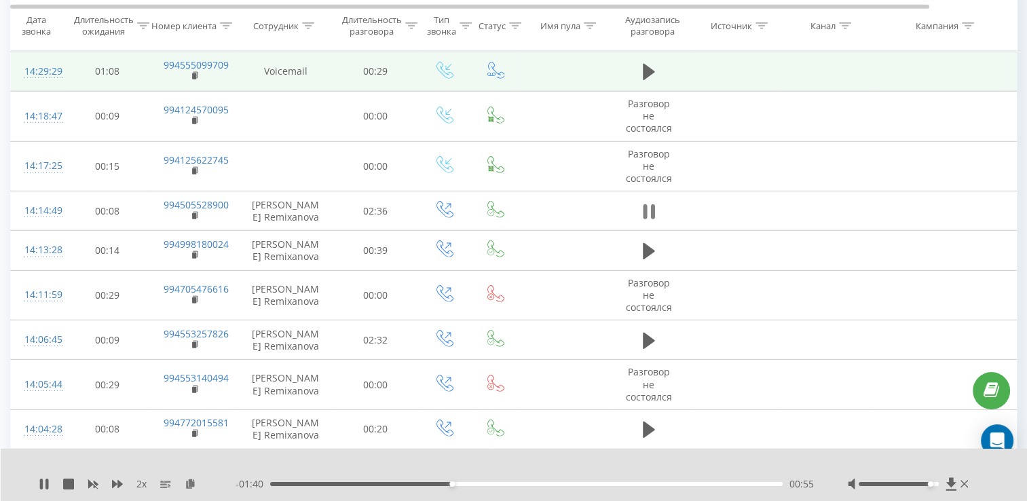
click at [647, 202] on icon at bounding box center [649, 211] width 12 height 19
click at [46, 479] on icon at bounding box center [44, 484] width 11 height 11
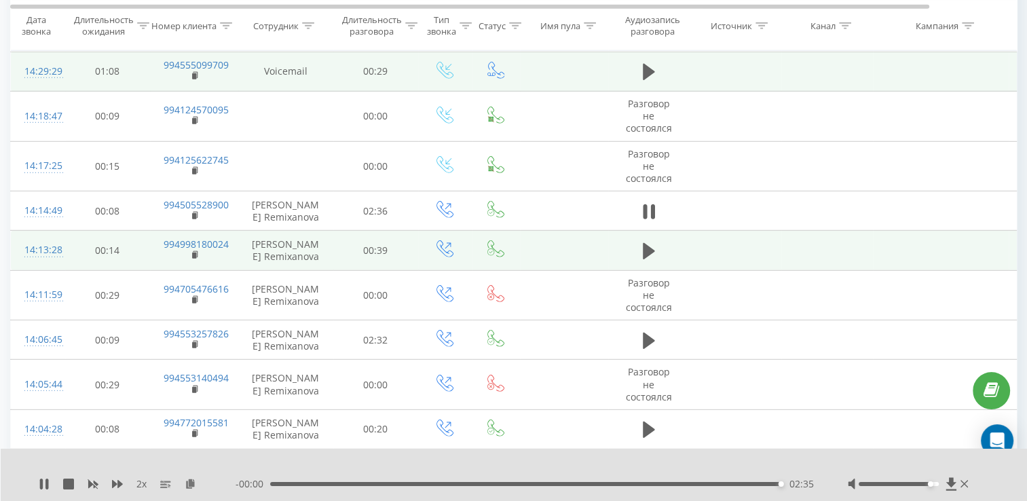
click at [637, 234] on td at bounding box center [648, 250] width 81 height 39
click at [646, 244] on icon at bounding box center [649, 251] width 12 height 16
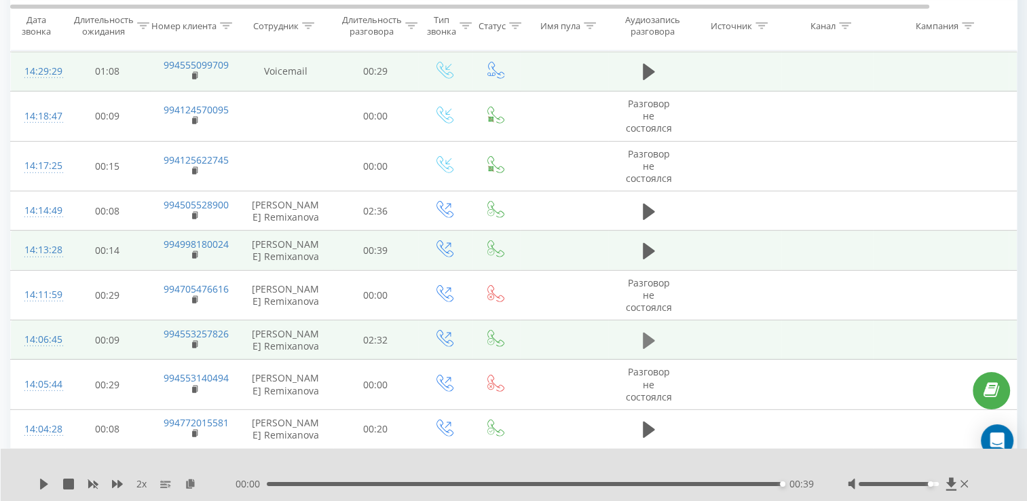
click at [650, 333] on icon at bounding box center [649, 340] width 12 height 19
drag, startPoint x: 41, startPoint y: 479, endPoint x: 42, endPoint y: 493, distance: 14.3
click at [42, 482] on icon at bounding box center [44, 484] width 11 height 11
click at [42, 493] on div "2 x 00:00 02:32 02:32" at bounding box center [514, 475] width 1027 height 52
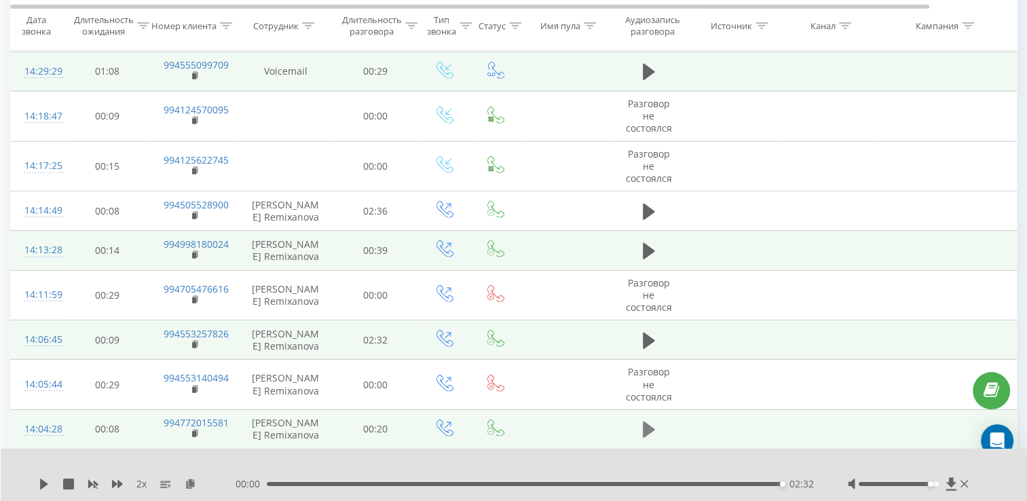
click at [643, 422] on icon at bounding box center [649, 430] width 12 height 16
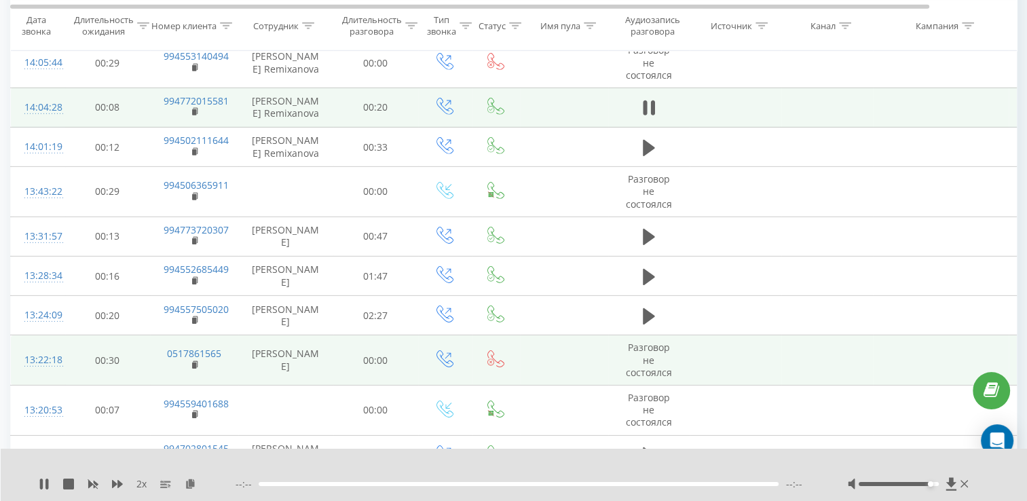
scroll to position [4277, 0]
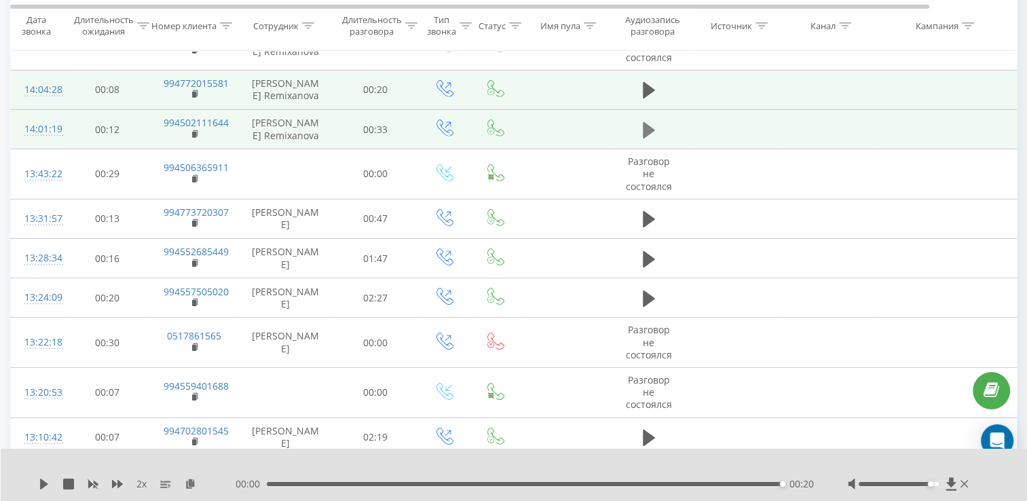
click at [643, 122] on icon at bounding box center [649, 130] width 12 height 16
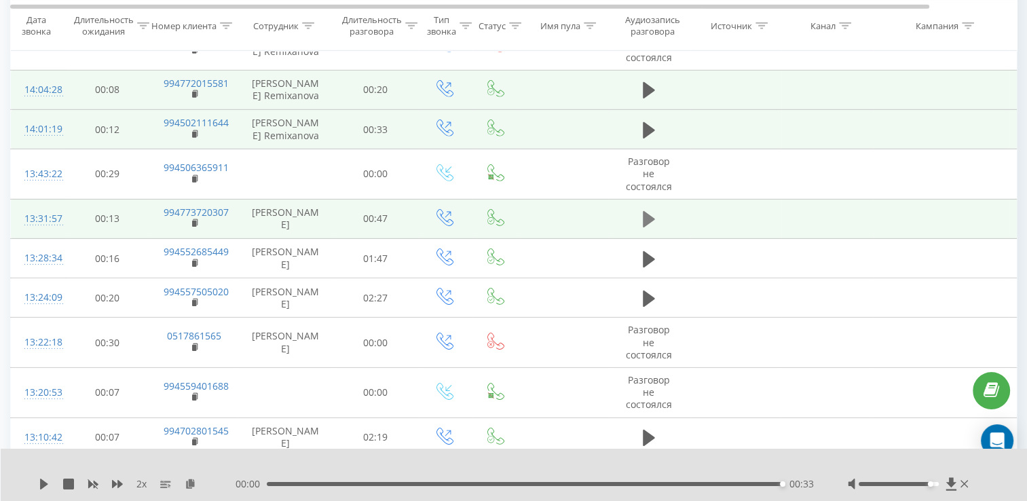
click at [654, 211] on icon at bounding box center [649, 219] width 12 height 19
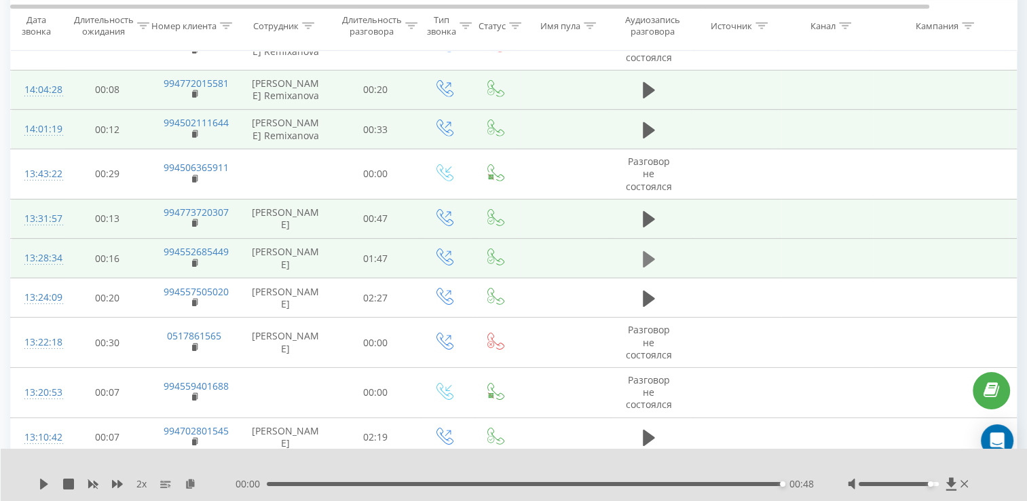
click at [645, 251] on icon at bounding box center [649, 259] width 12 height 16
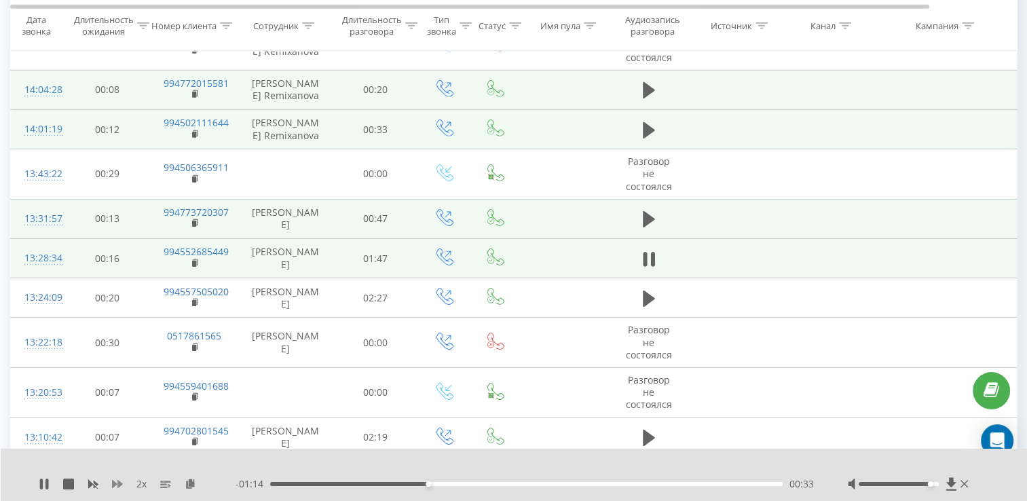
click at [117, 482] on icon at bounding box center [117, 484] width 11 height 11
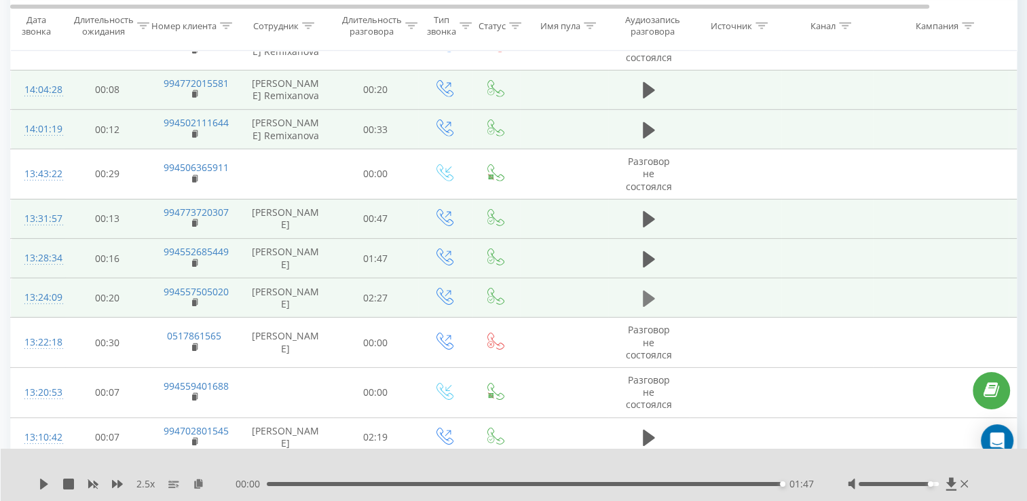
drag, startPoint x: 635, startPoint y: 289, endPoint x: 652, endPoint y: 290, distance: 16.3
click at [652, 290] on td at bounding box center [648, 297] width 81 height 39
click at [652, 290] on icon at bounding box center [649, 298] width 12 height 19
click at [52, 481] on div "2.5 x" at bounding box center [137, 484] width 197 height 14
click at [48, 482] on icon at bounding box center [44, 484] width 11 height 11
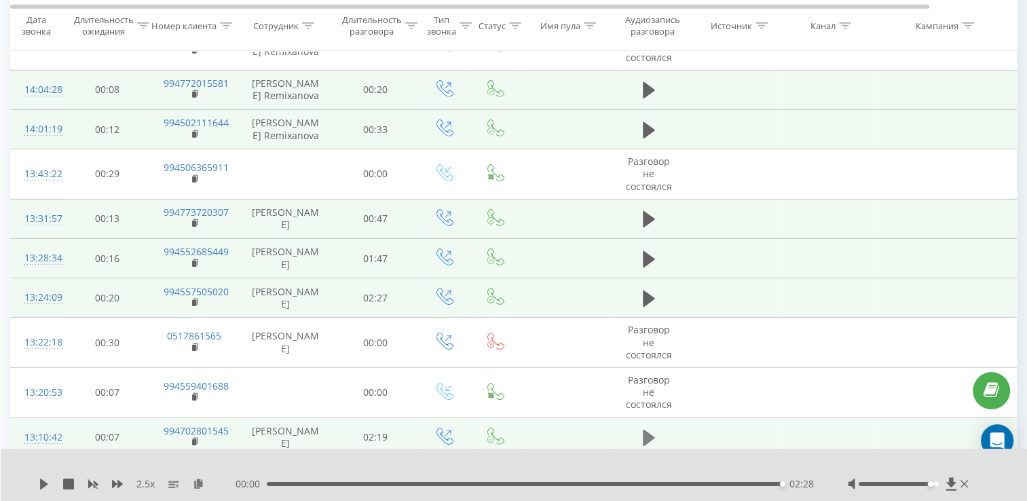
click at [642, 428] on button at bounding box center [649, 438] width 20 height 20
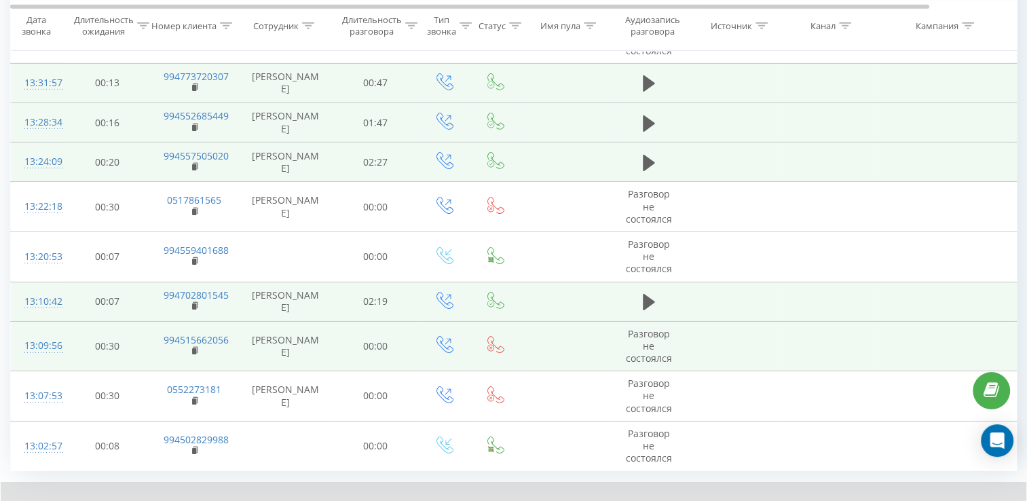
scroll to position [4473, 0]
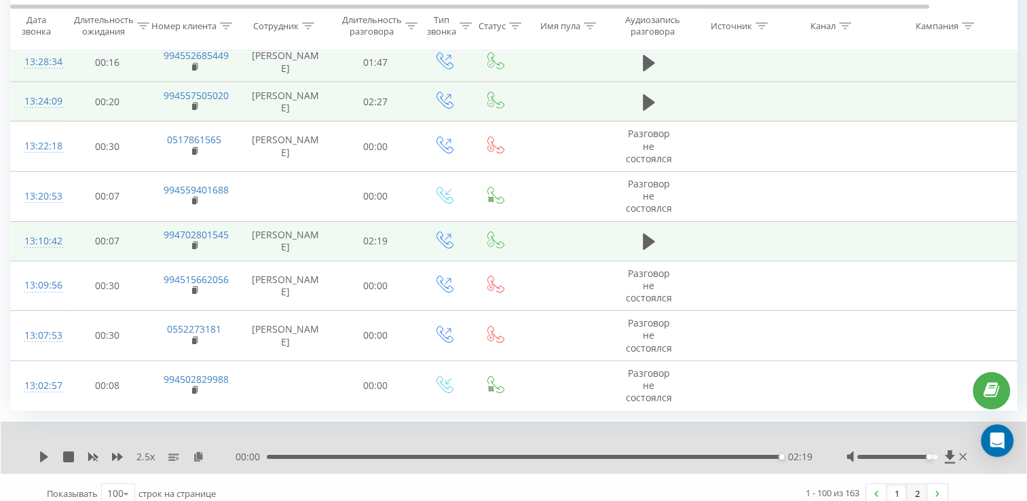
click at [925, 484] on link "2" at bounding box center [917, 493] width 20 height 19
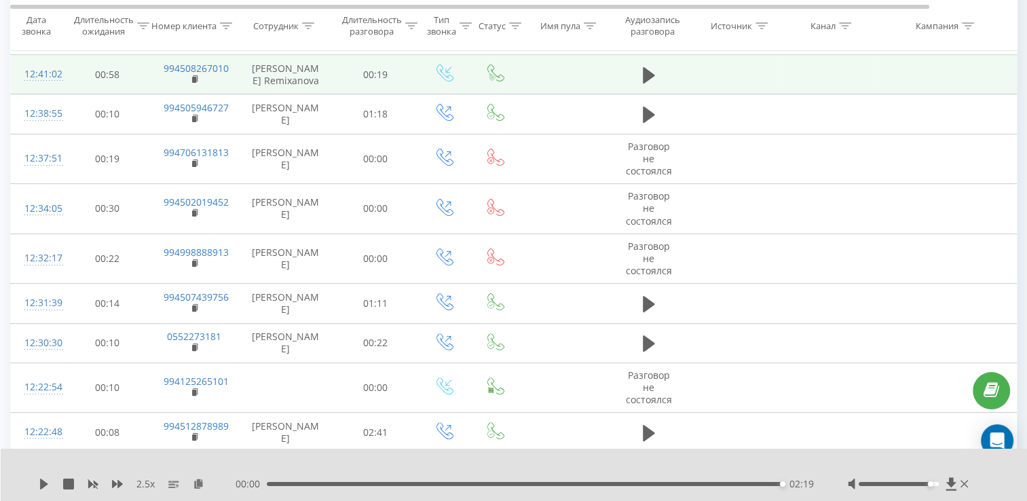
scroll to position [90, 0]
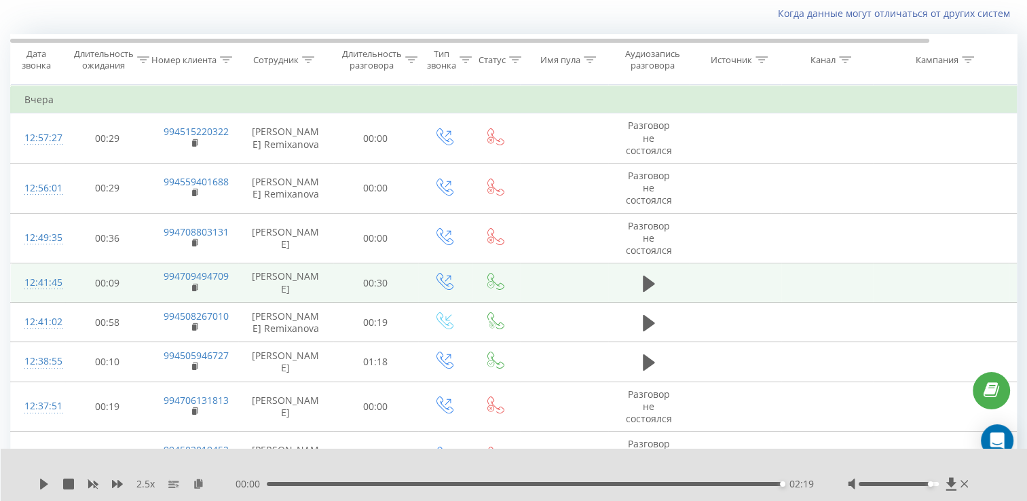
click at [652, 295] on td at bounding box center [648, 282] width 81 height 39
click at [653, 289] on icon at bounding box center [649, 283] width 12 height 19
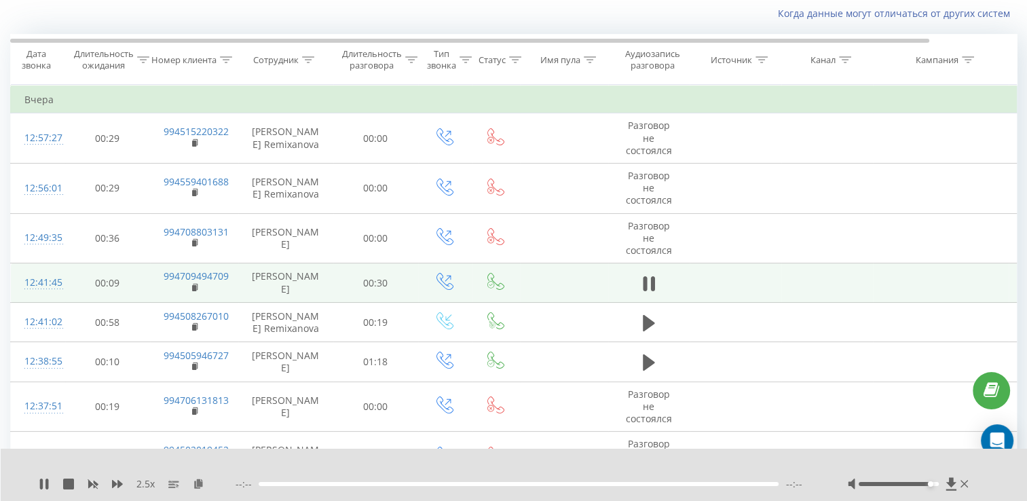
scroll to position [225, 0]
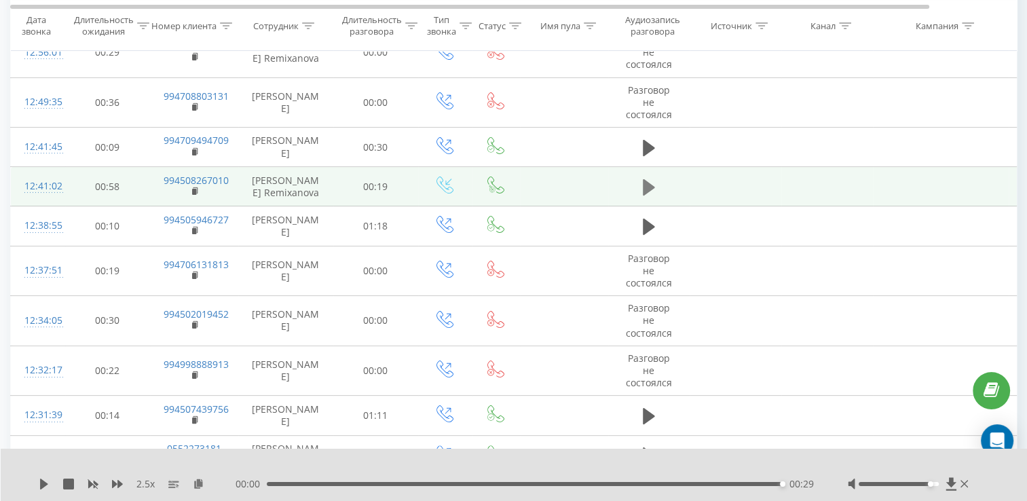
click at [653, 181] on icon at bounding box center [649, 187] width 12 height 19
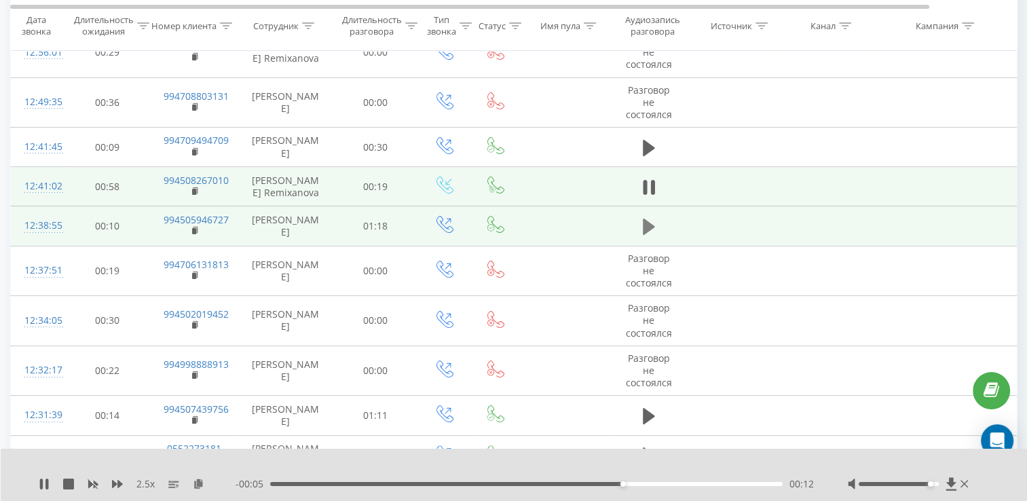
click at [651, 221] on icon at bounding box center [649, 226] width 12 height 19
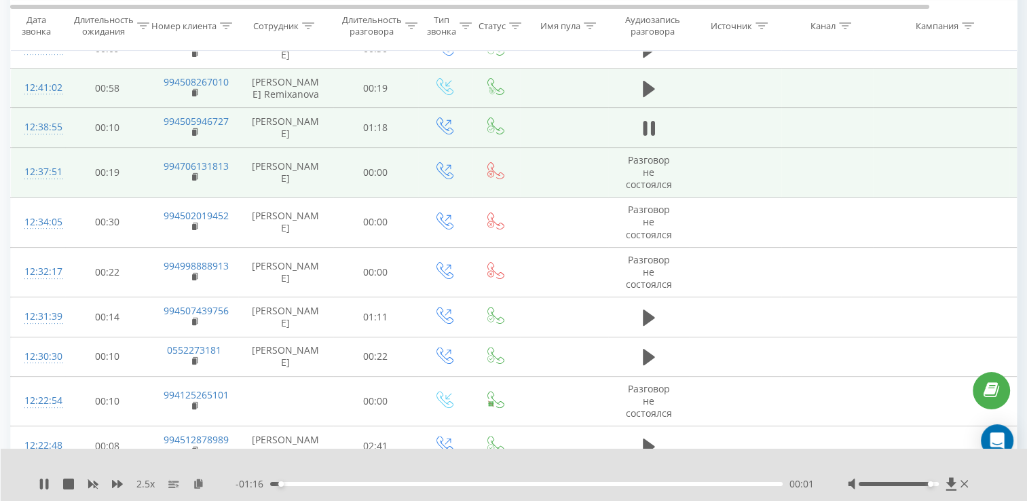
scroll to position [361, 0]
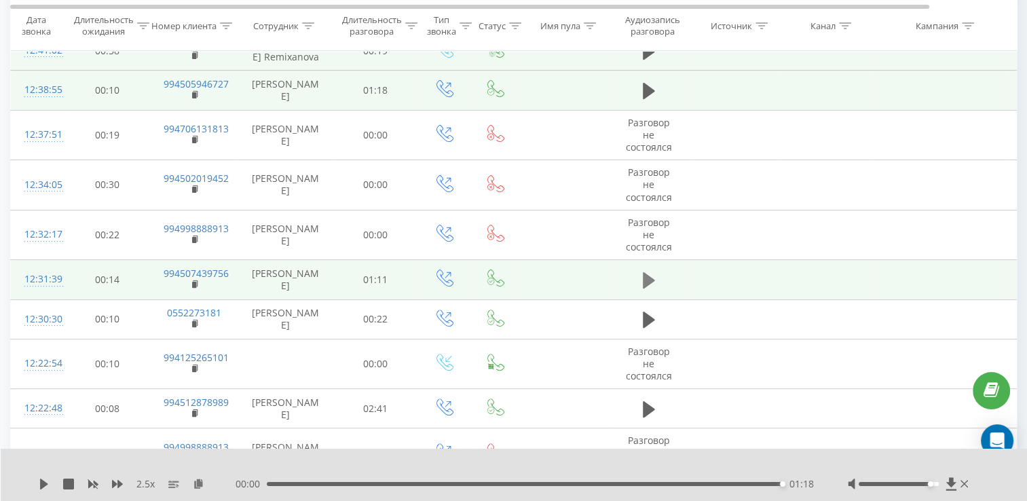
click at [652, 280] on icon at bounding box center [649, 280] width 12 height 16
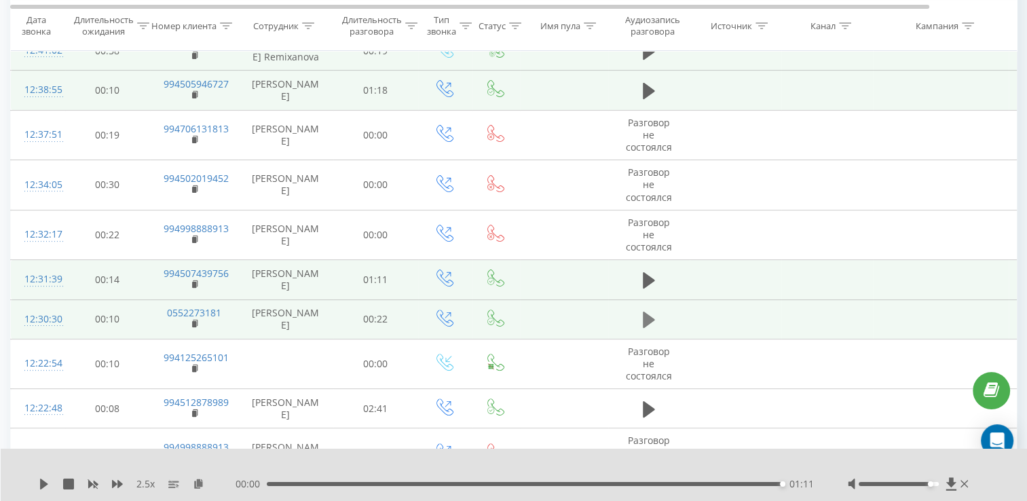
click at [643, 312] on icon at bounding box center [649, 320] width 12 height 16
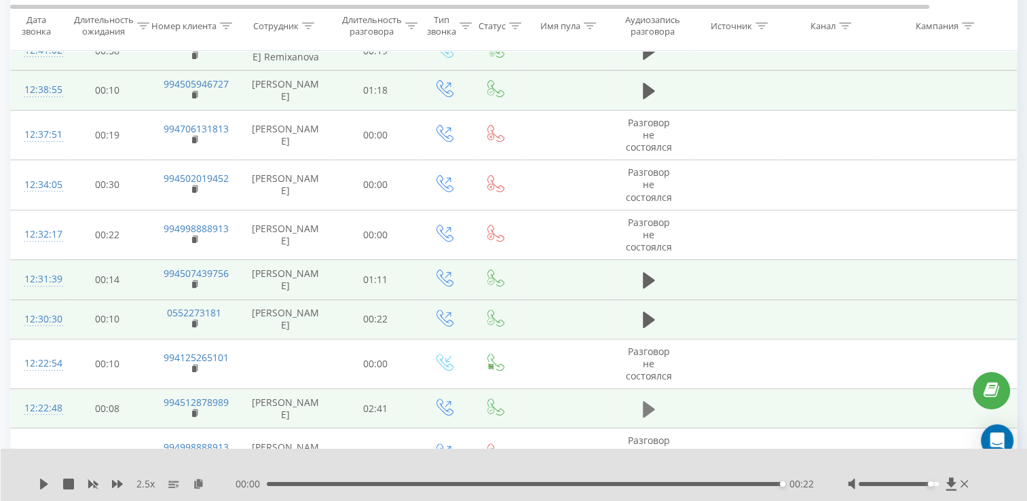
click at [652, 410] on icon at bounding box center [649, 409] width 12 height 19
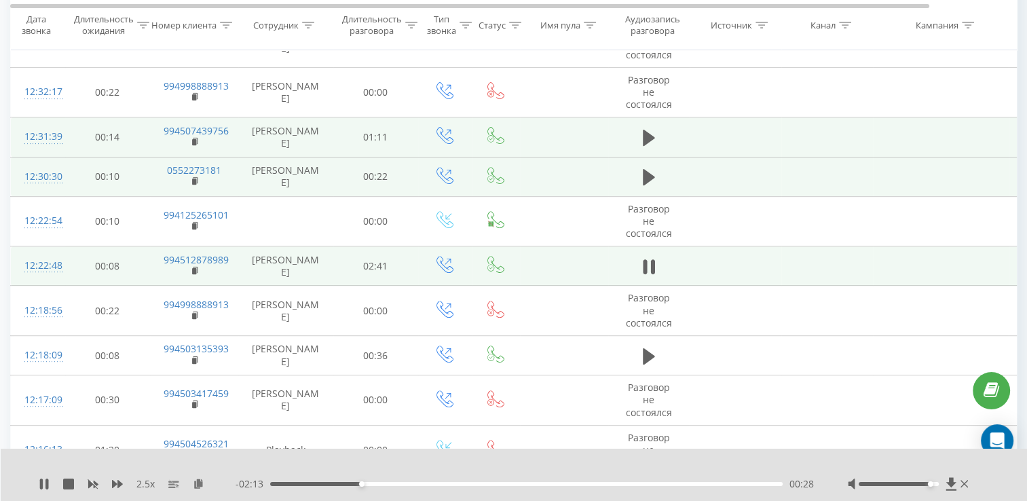
scroll to position [504, 0]
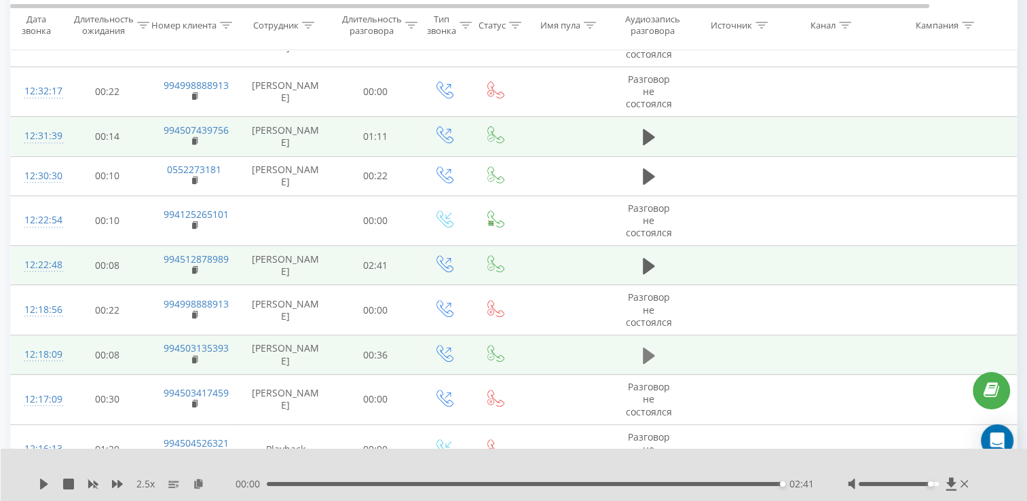
click at [656, 350] on button at bounding box center [649, 356] width 20 height 20
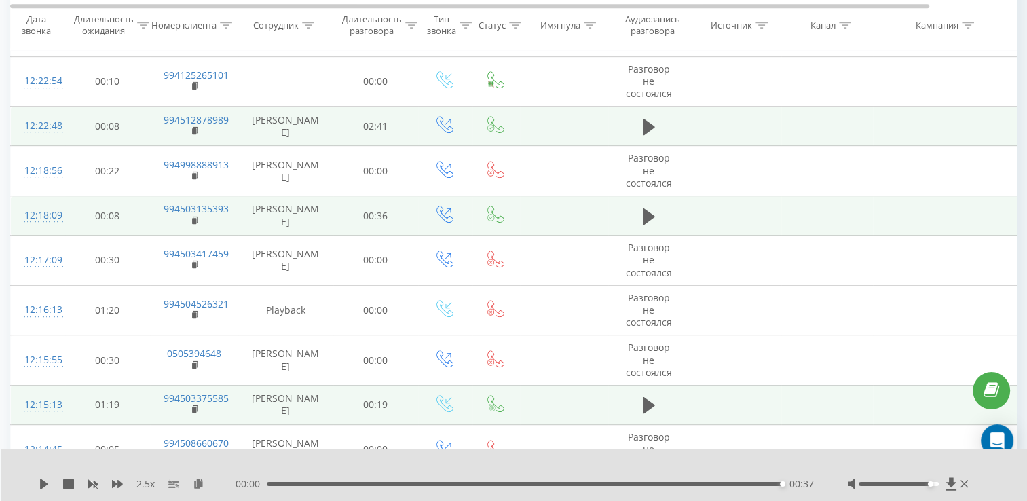
scroll to position [708, 0]
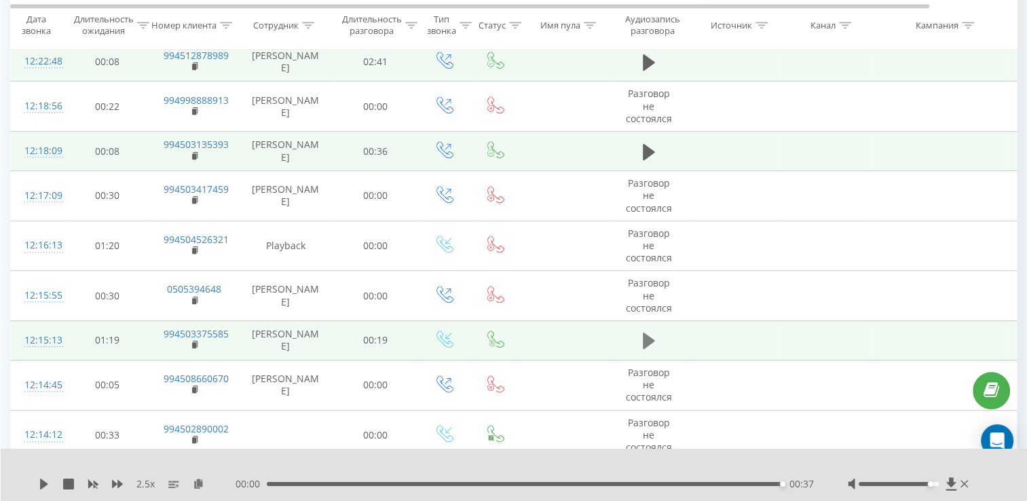
click at [646, 337] on icon at bounding box center [649, 341] width 12 height 16
drag, startPoint x: 929, startPoint y: 485, endPoint x: 975, endPoint y: 485, distance: 46.2
click at [975, 485] on div "2.5 x - 00:07 00:10 00:10" at bounding box center [514, 475] width 1027 height 52
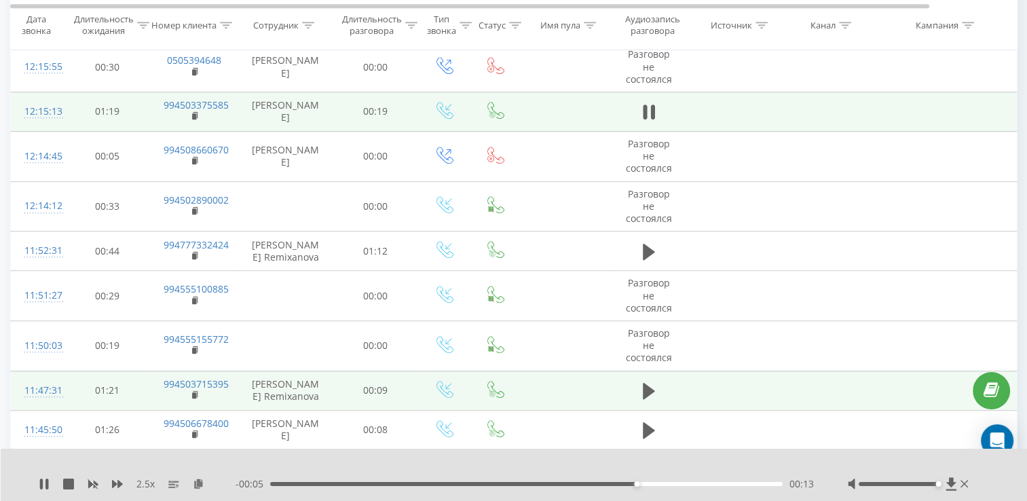
scroll to position [980, 0]
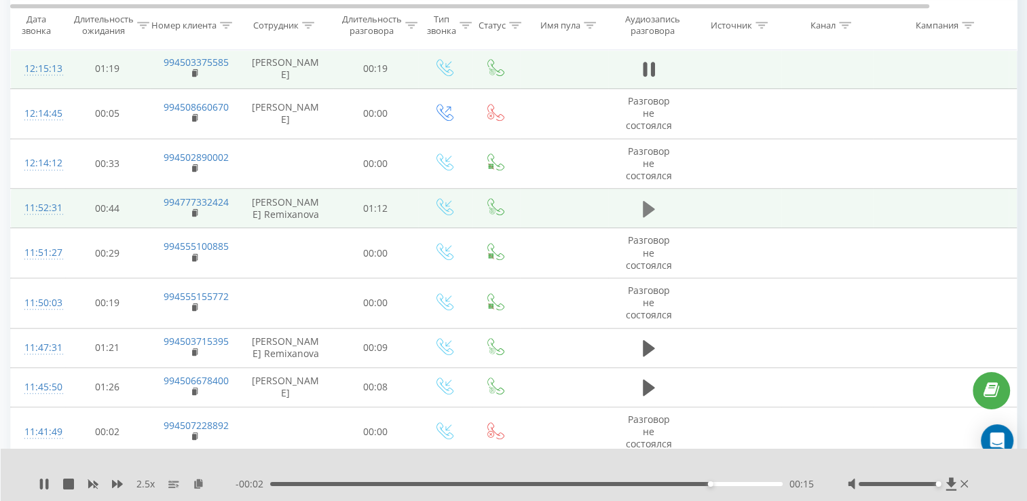
click at [642, 208] on button at bounding box center [649, 209] width 20 height 20
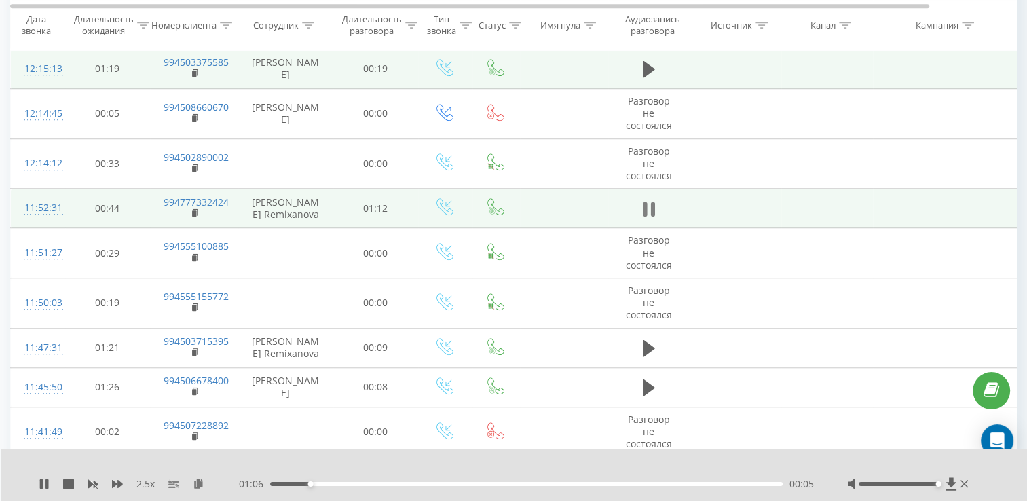
click at [645, 208] on icon at bounding box center [645, 209] width 4 height 15
click at [41, 481] on icon at bounding box center [44, 484] width 8 height 11
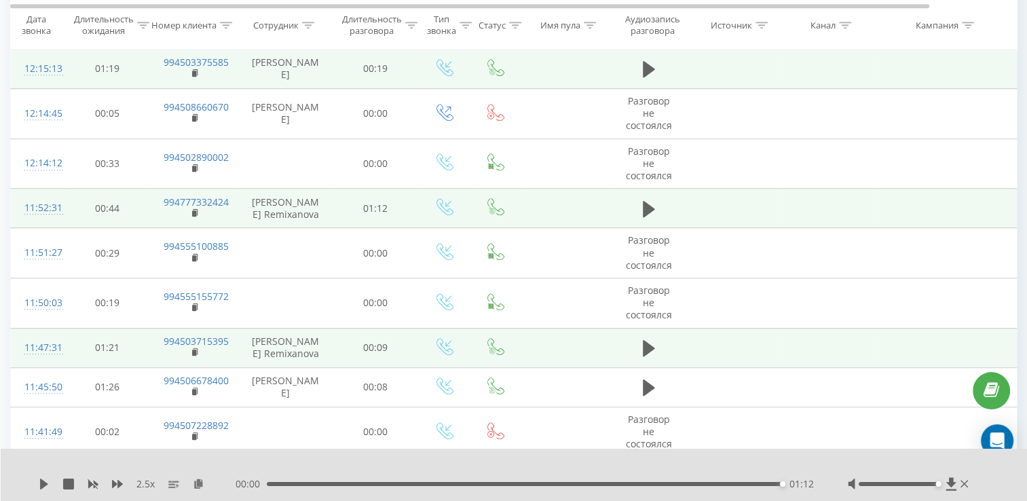
click at [664, 342] on td at bounding box center [648, 347] width 81 height 39
click at [651, 346] on icon at bounding box center [649, 348] width 12 height 16
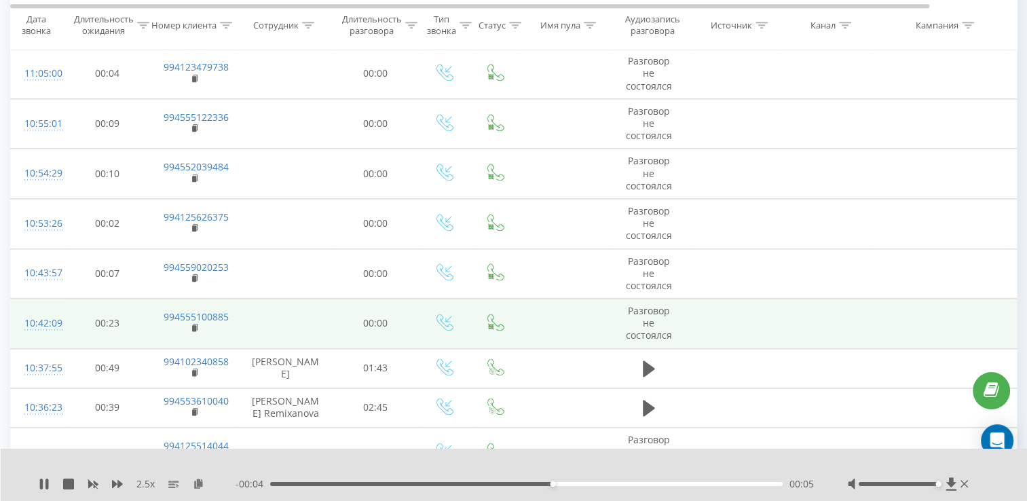
scroll to position [1658, 0]
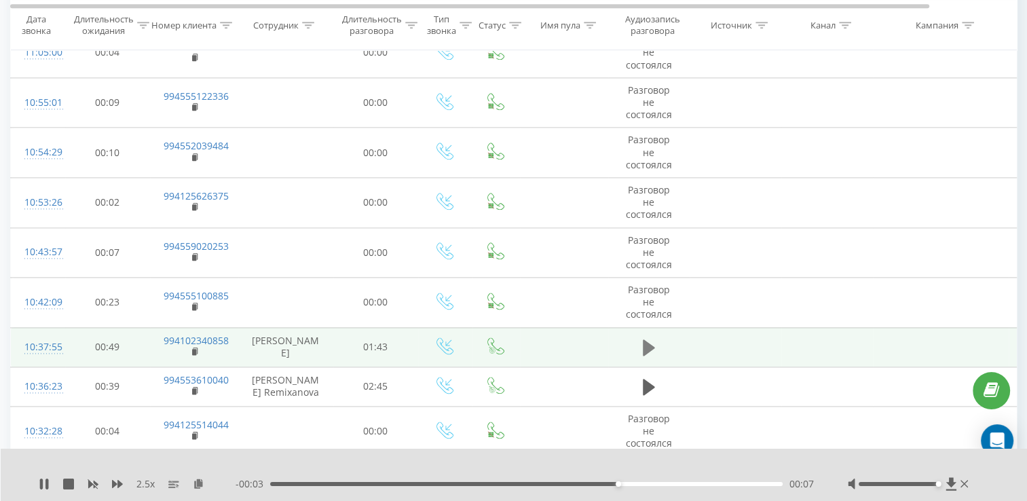
click at [648, 352] on icon at bounding box center [649, 347] width 12 height 19
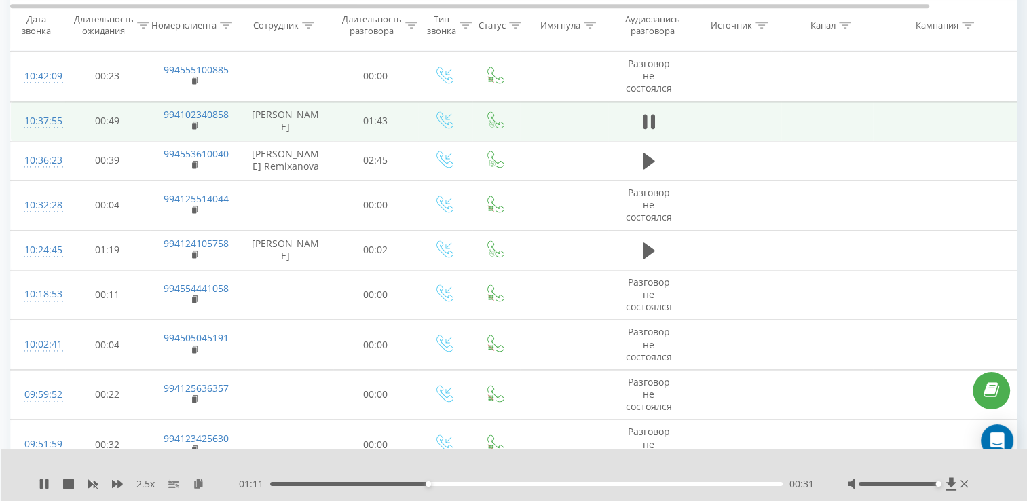
scroll to position [1862, 0]
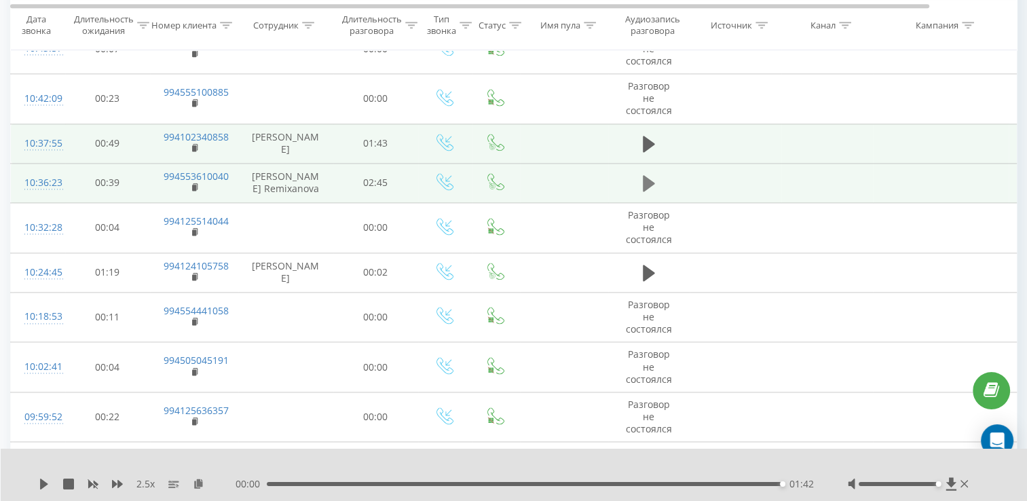
click at [652, 183] on icon at bounding box center [649, 183] width 12 height 19
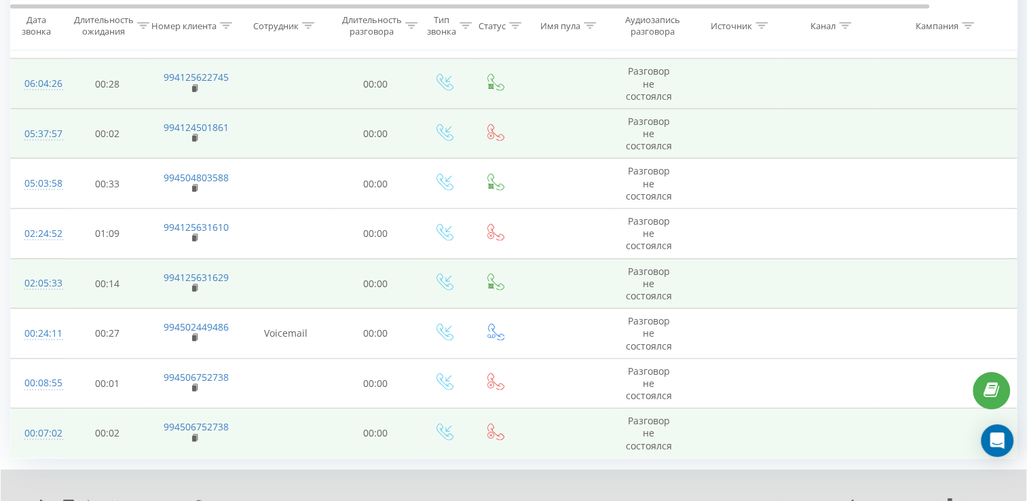
scroll to position [2776, 0]
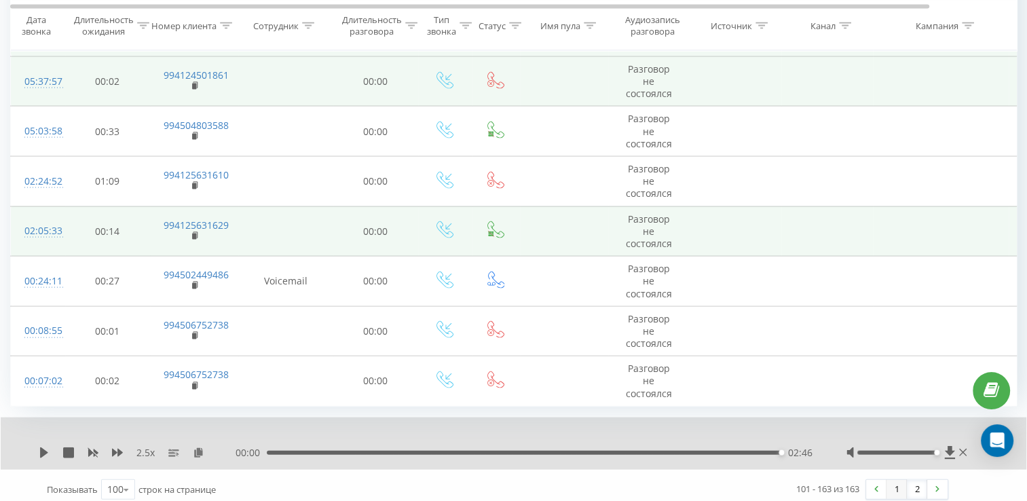
click at [889, 480] on link "1" at bounding box center [897, 489] width 20 height 19
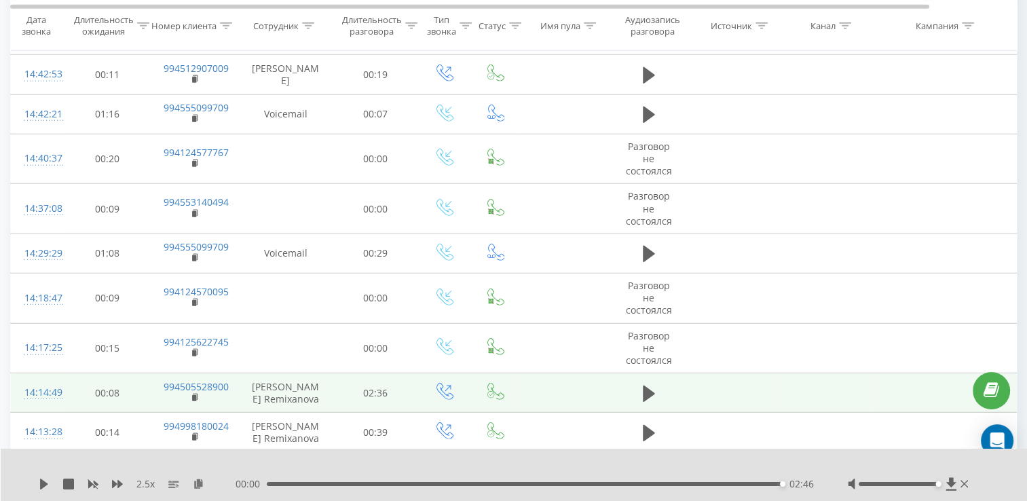
scroll to position [4163, 0]
